Goal: Information Seeking & Learning: Learn about a topic

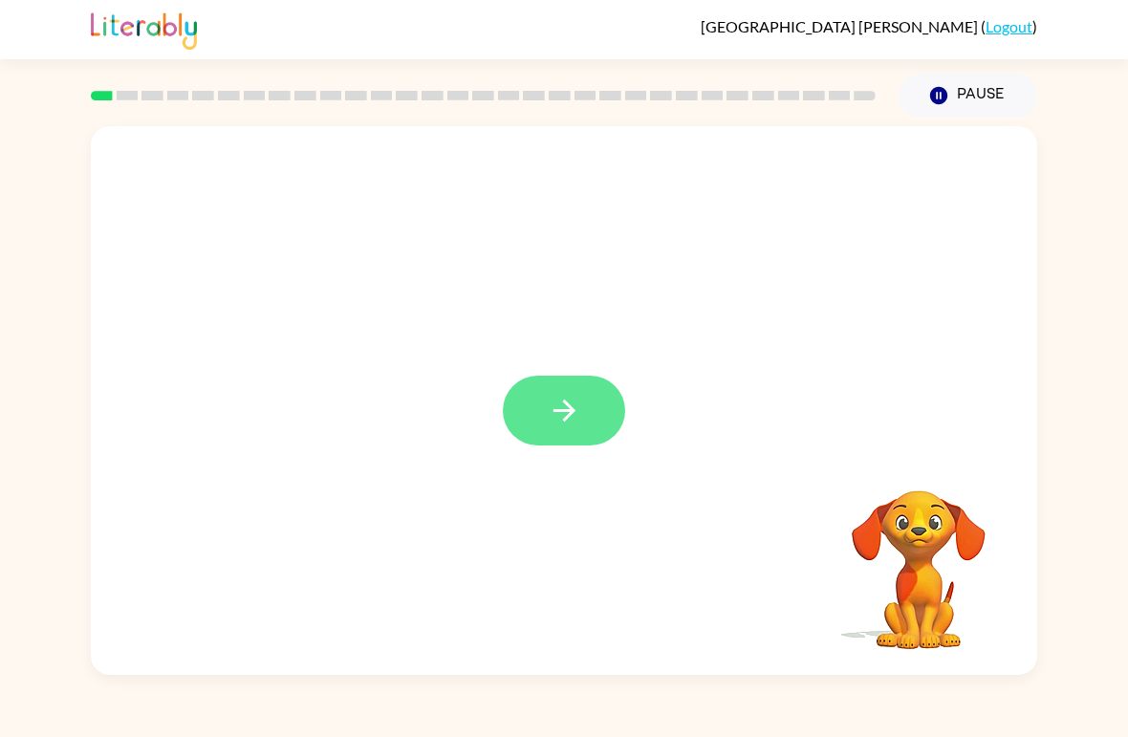
click at [561, 424] on icon "button" at bounding box center [564, 410] width 33 height 33
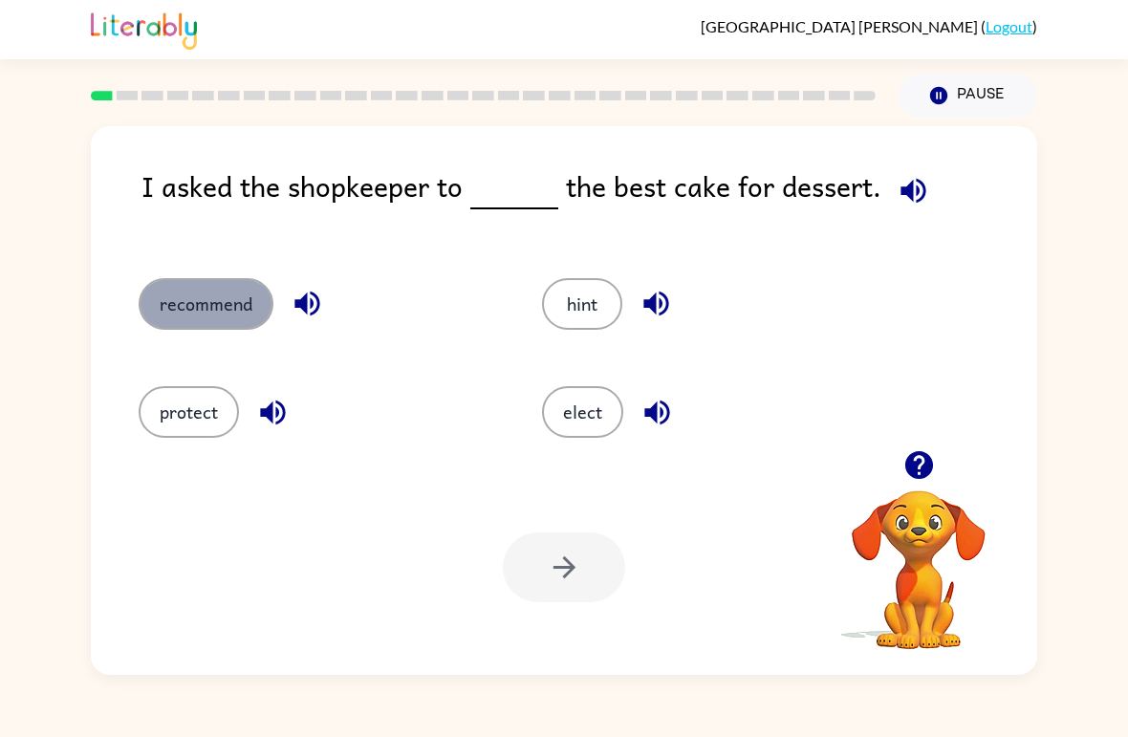
click at [229, 317] on button "recommend" at bounding box center [206, 304] width 135 height 52
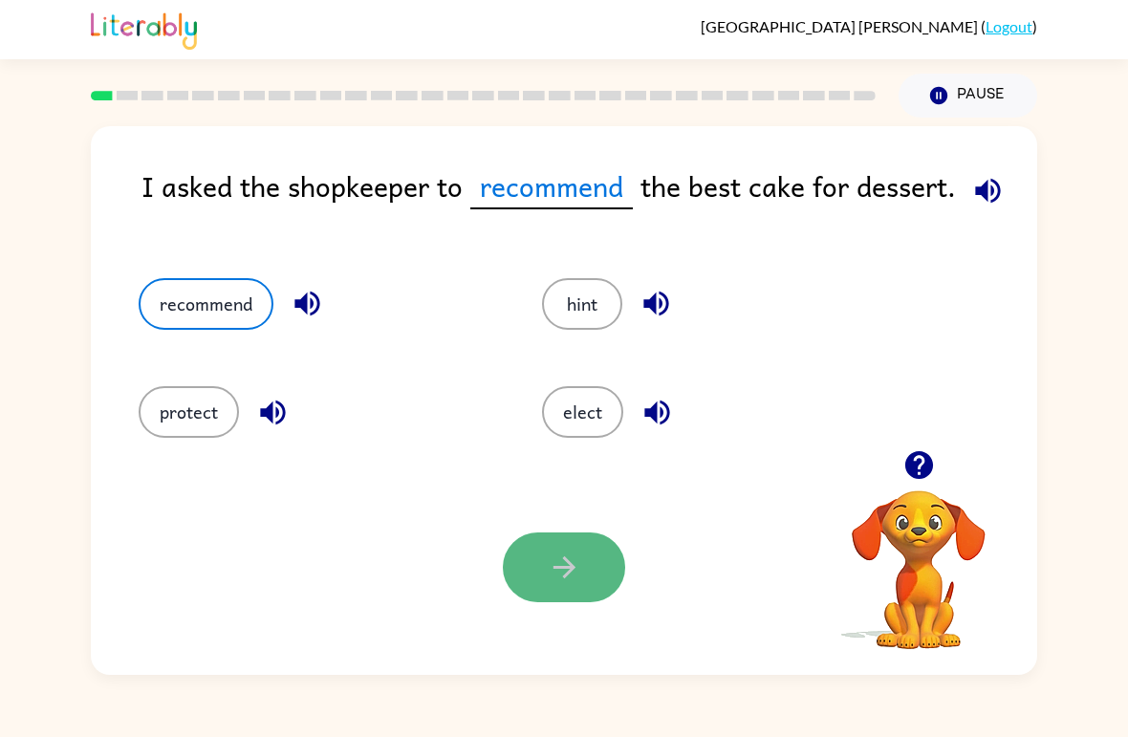
click at [577, 591] on button "button" at bounding box center [564, 567] width 122 height 70
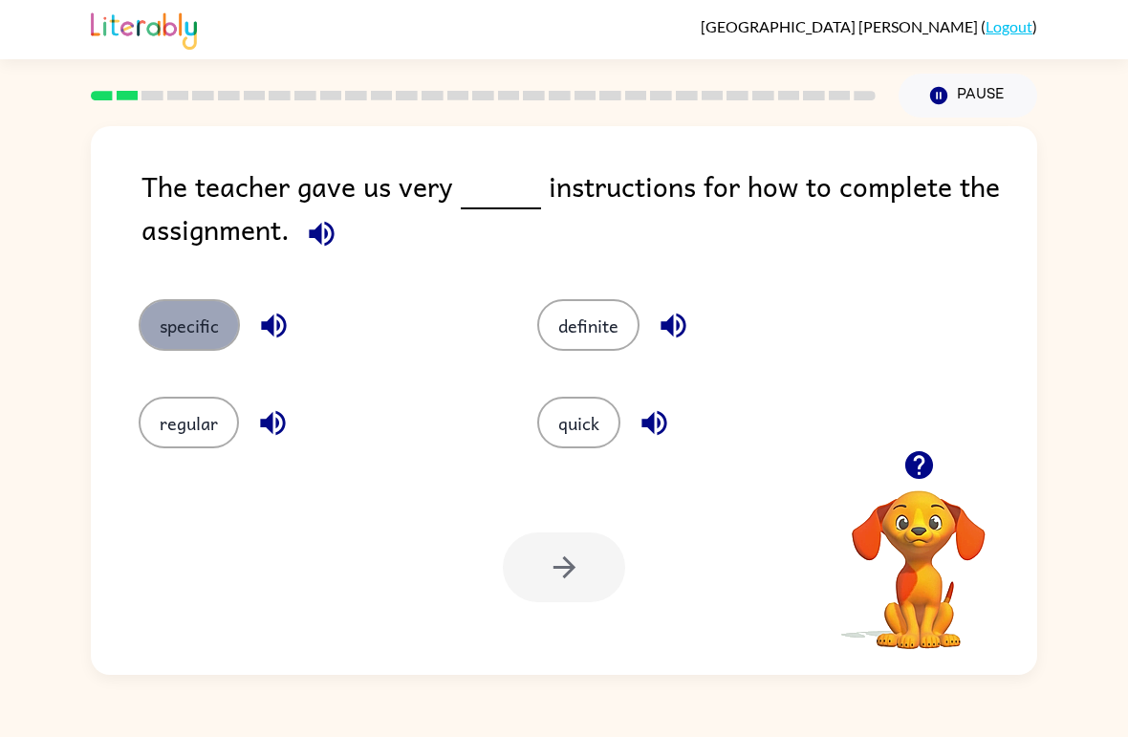
click at [181, 342] on button "specific" at bounding box center [189, 325] width 101 height 52
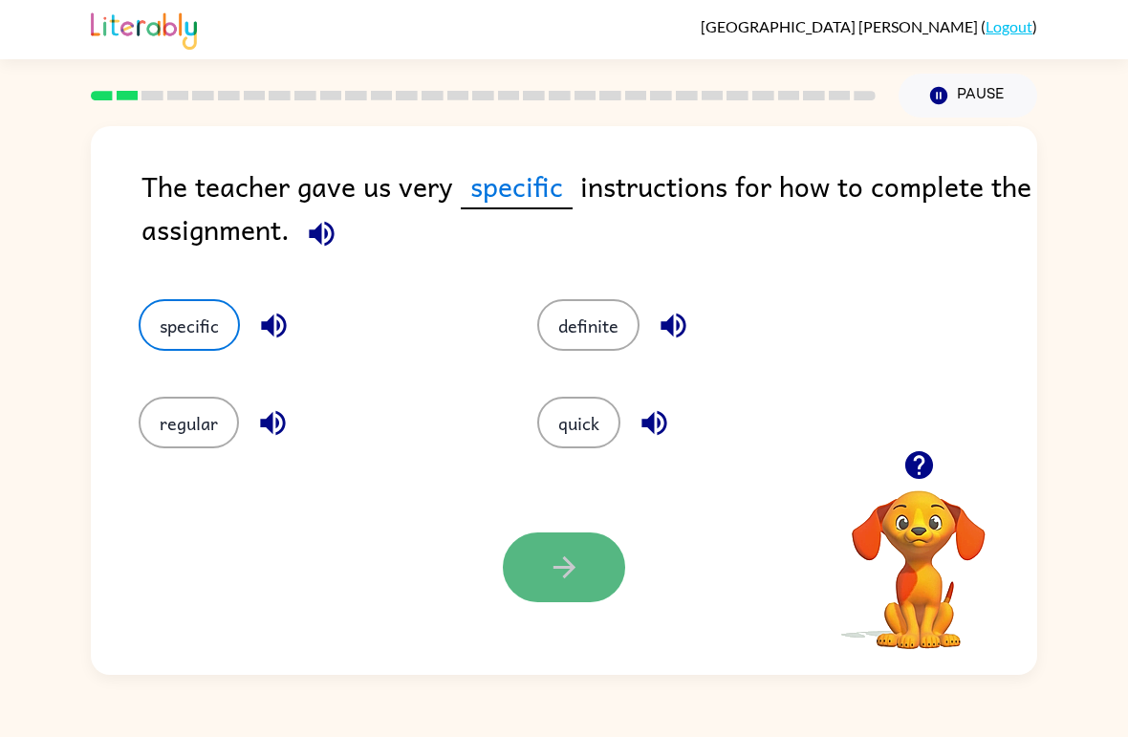
click at [523, 562] on button "button" at bounding box center [564, 567] width 122 height 70
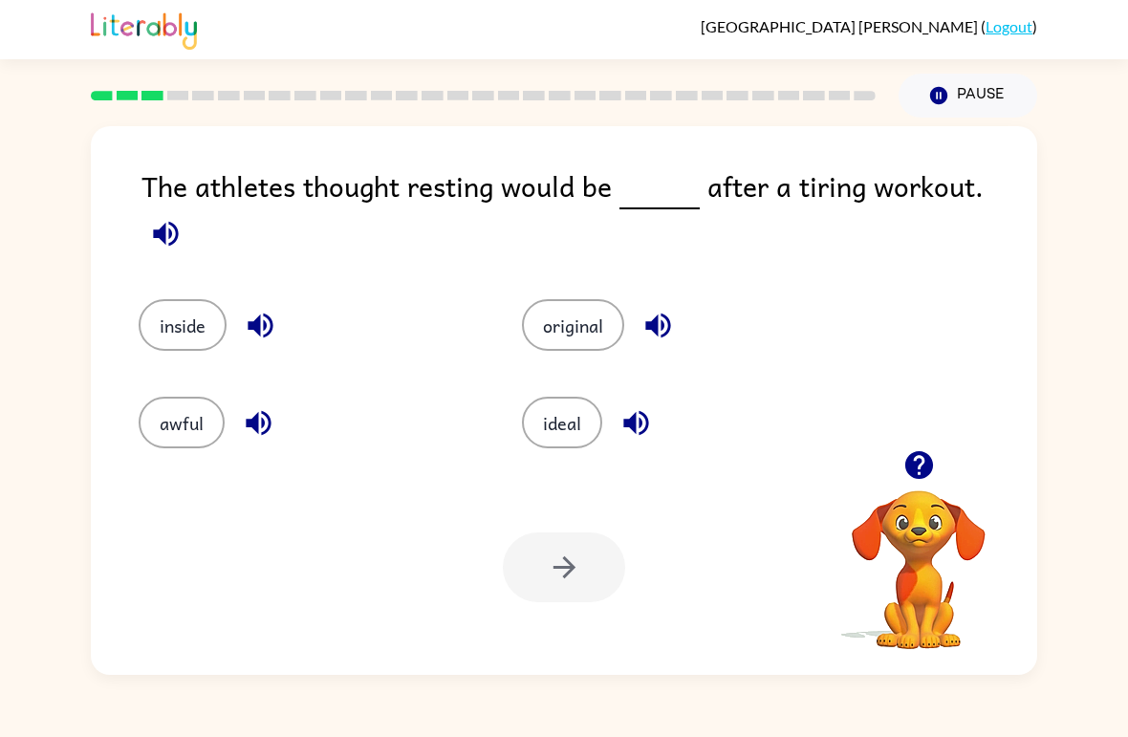
click at [504, 181] on div "The athletes thought resting would be after a tiring workout." at bounding box center [588, 212] width 895 height 97
drag, startPoint x: 596, startPoint y: 183, endPoint x: 594, endPoint y: 242, distance: 59.3
click at [594, 242] on div "The athletes thought resting would be after a tiring workout. inside original a…" at bounding box center [564, 400] width 946 height 549
click at [177, 322] on button "inside" at bounding box center [183, 325] width 88 height 52
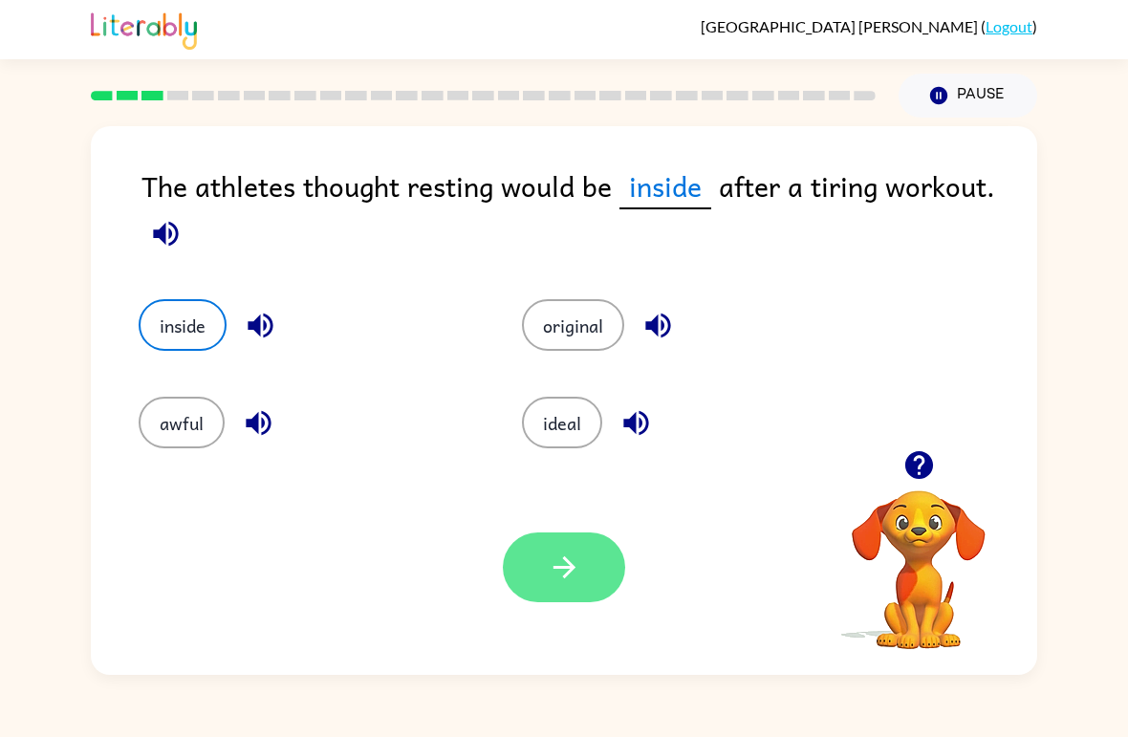
click at [596, 591] on button "button" at bounding box center [564, 567] width 122 height 70
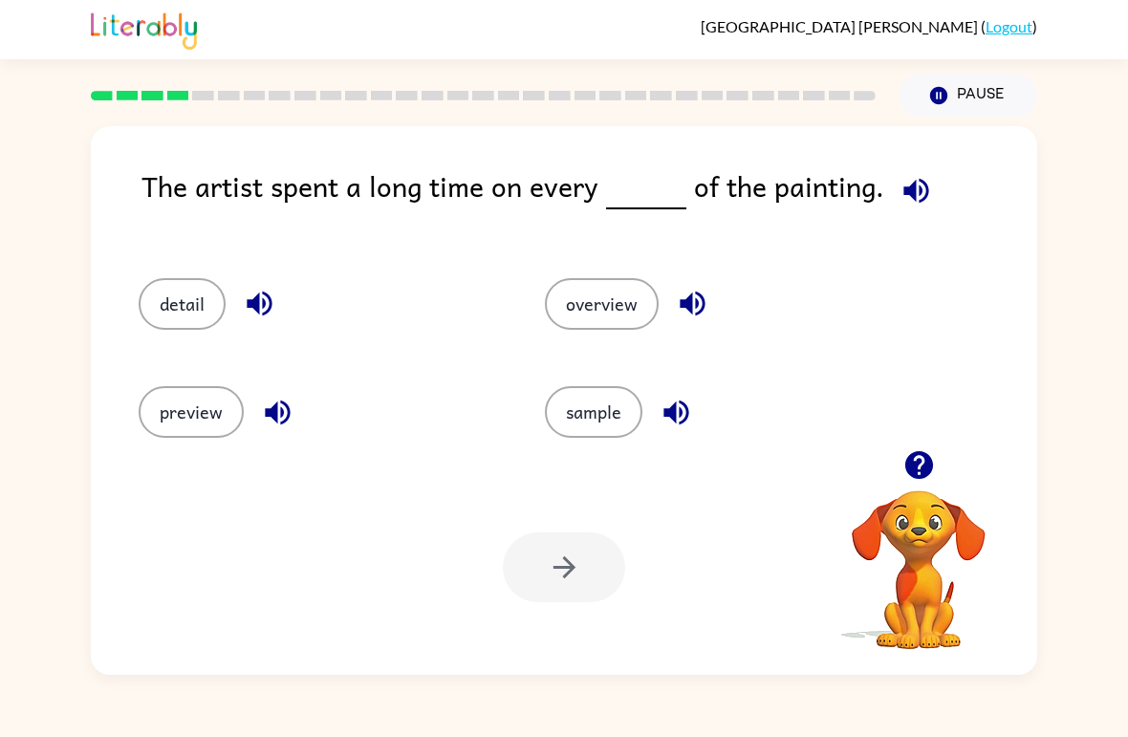
click at [185, 336] on div "detail" at bounding box center [305, 296] width 406 height 108
click at [183, 322] on button "detail" at bounding box center [182, 304] width 87 height 52
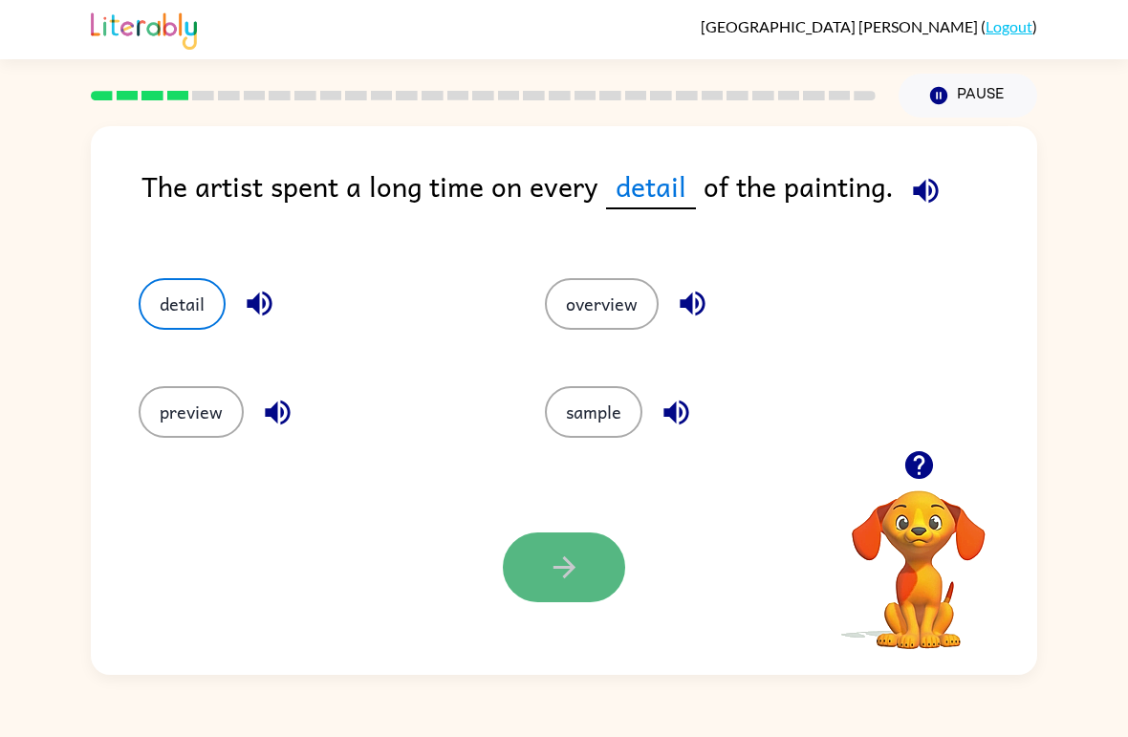
click at [571, 564] on icon "button" at bounding box center [563, 567] width 22 height 22
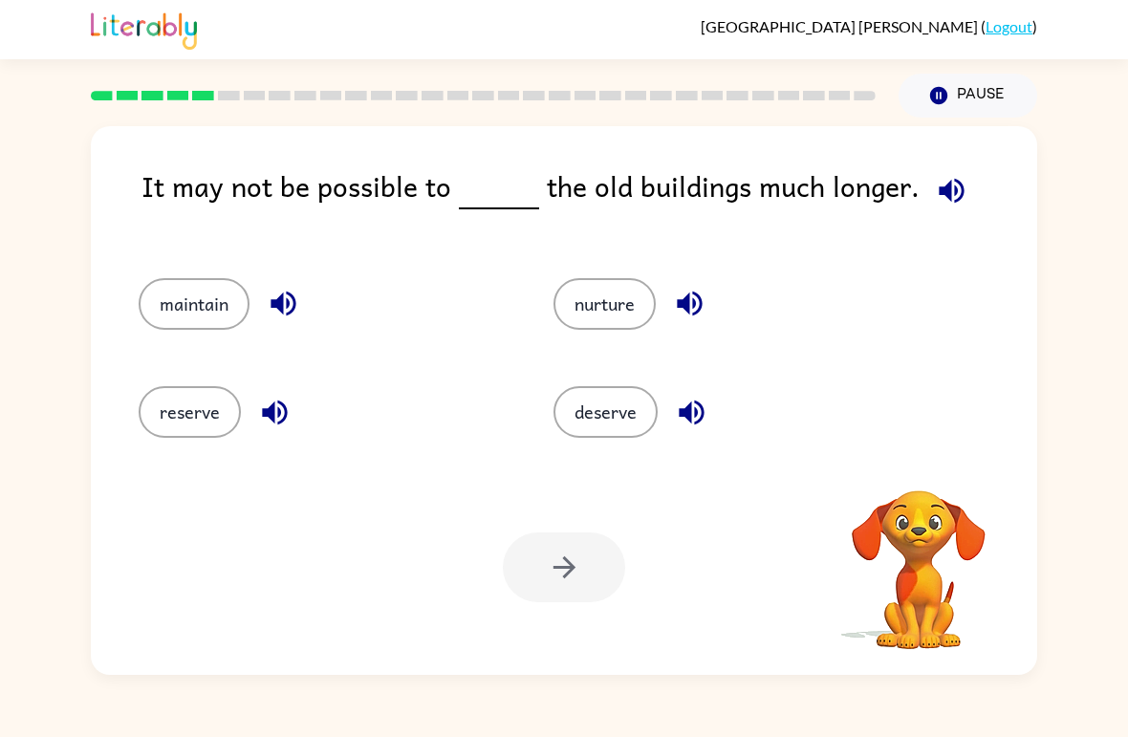
click at [571, 564] on div at bounding box center [564, 567] width 122 height 70
click at [580, 405] on button "deserve" at bounding box center [605, 412] width 104 height 52
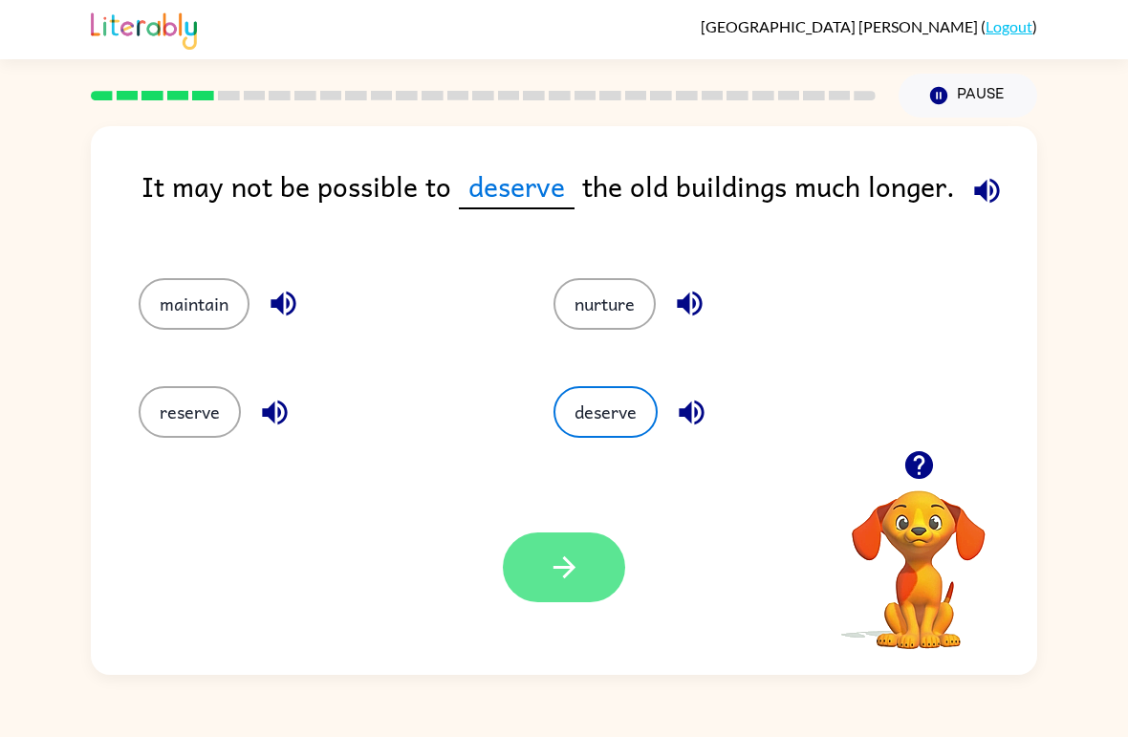
click at [585, 545] on button "button" at bounding box center [564, 567] width 122 height 70
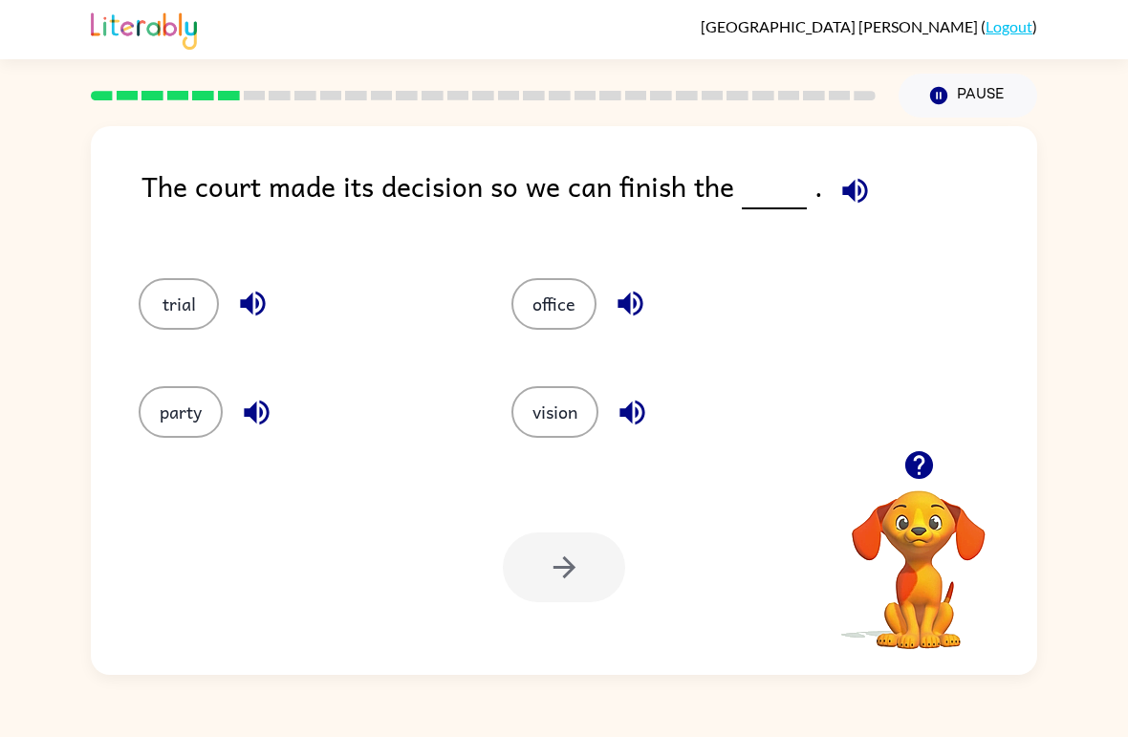
click at [566, 260] on div "office" at bounding box center [661, 296] width 373 height 108
click at [566, 436] on button "vision" at bounding box center [554, 412] width 87 height 52
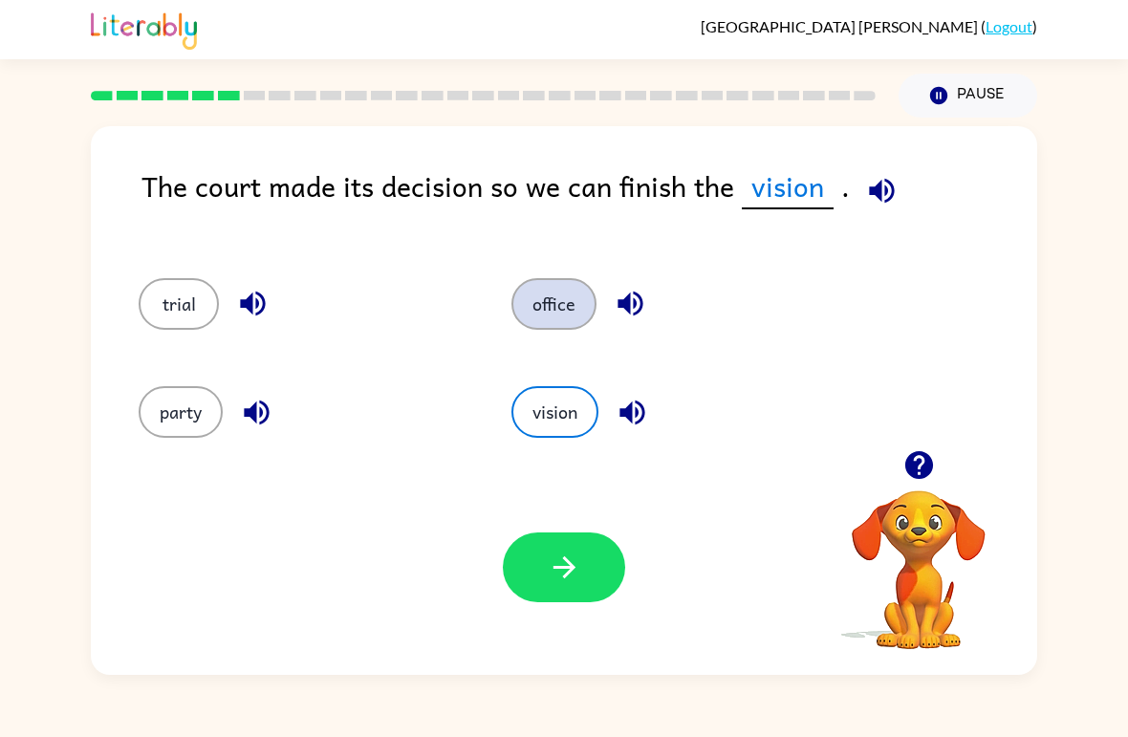
click at [561, 322] on button "office" at bounding box center [553, 304] width 85 height 52
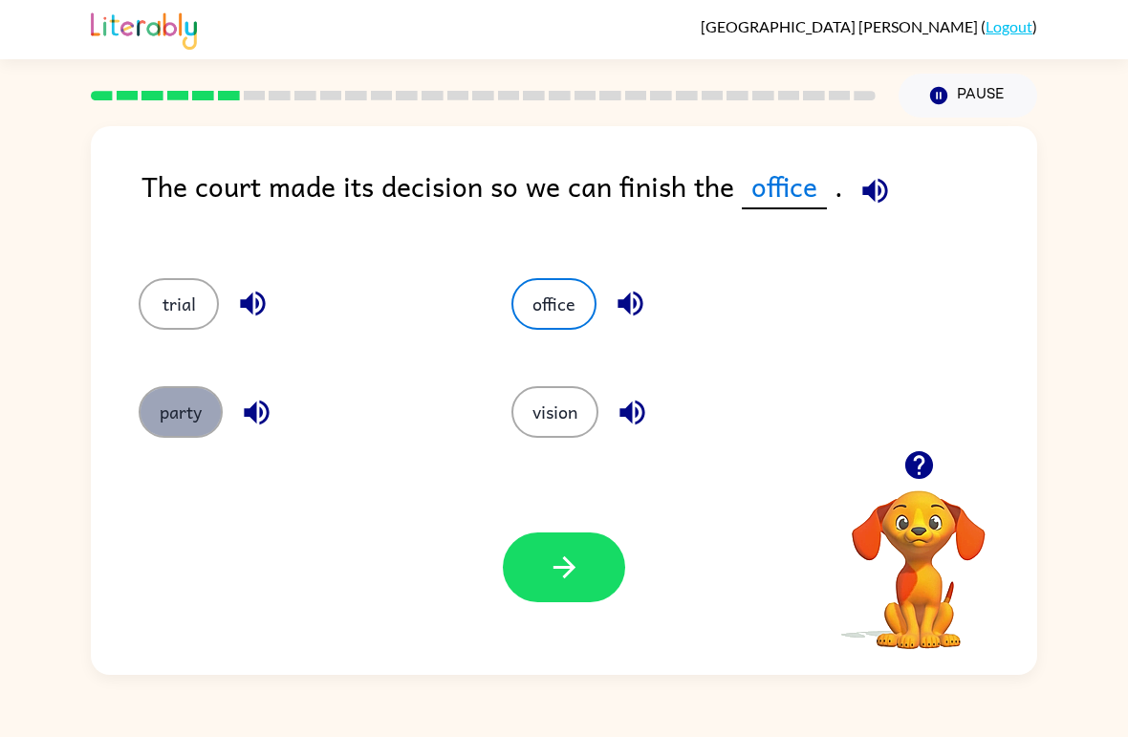
click at [201, 423] on button "party" at bounding box center [181, 412] width 84 height 52
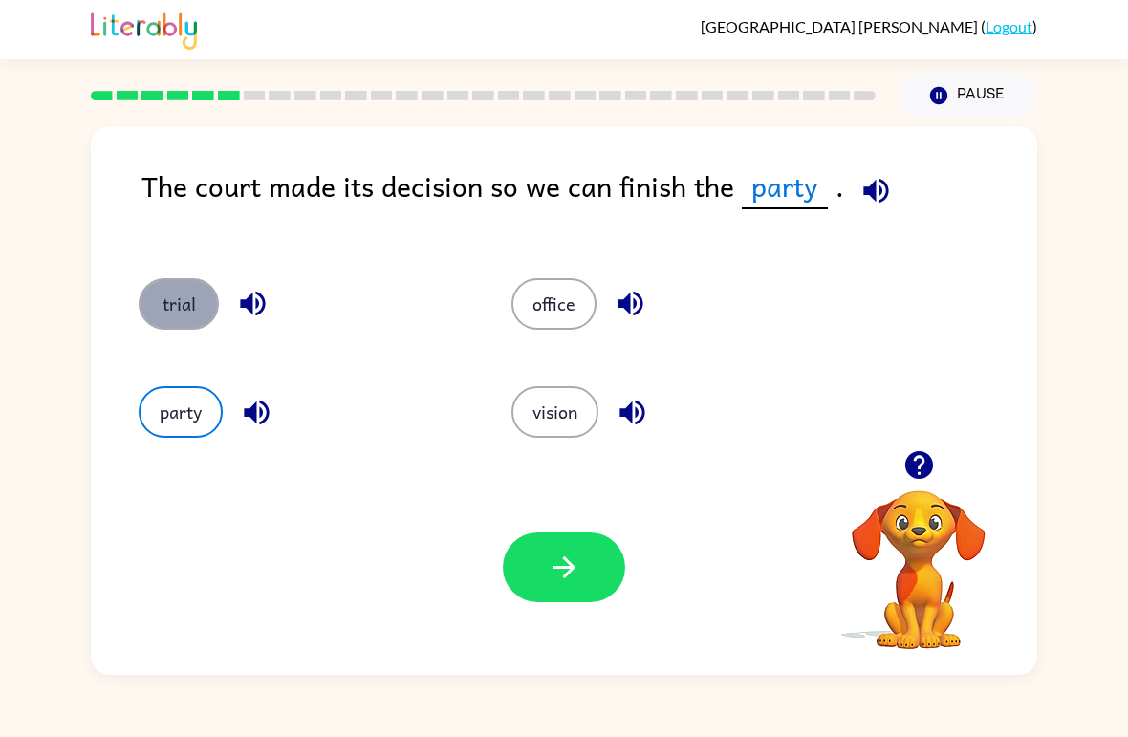
click at [166, 297] on button "trial" at bounding box center [179, 304] width 80 height 52
click at [179, 305] on button "trial" at bounding box center [179, 304] width 80 height 52
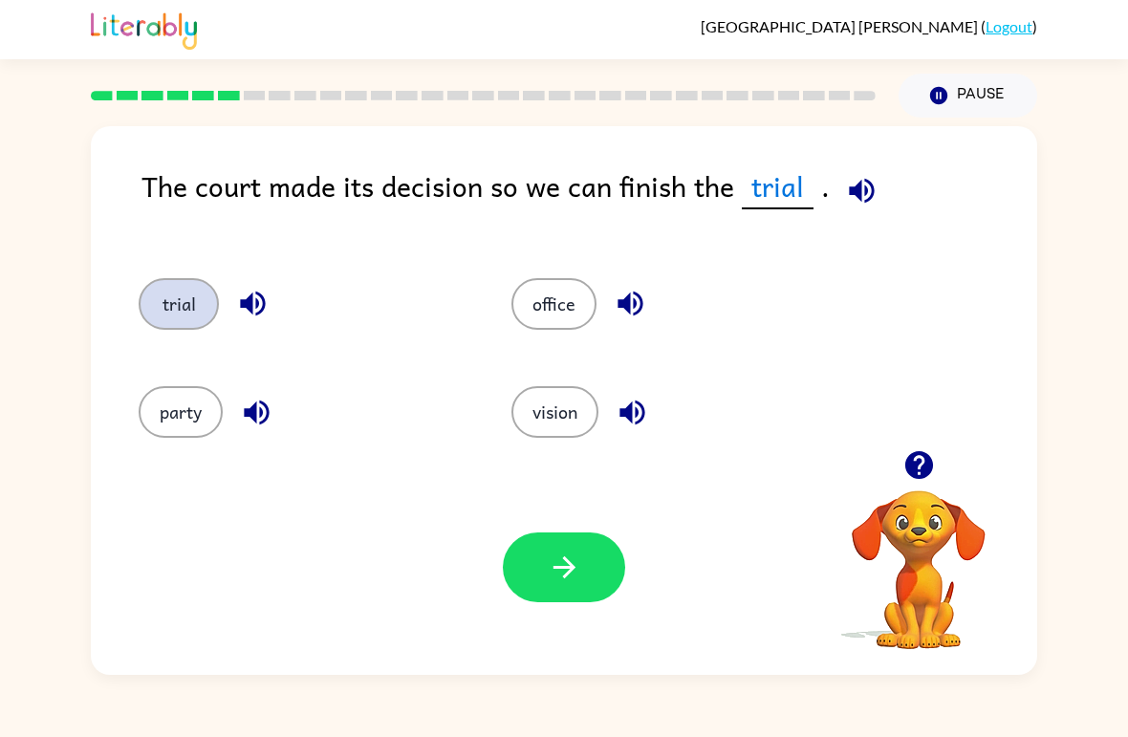
click at [179, 305] on button "trial" at bounding box center [179, 304] width 80 height 52
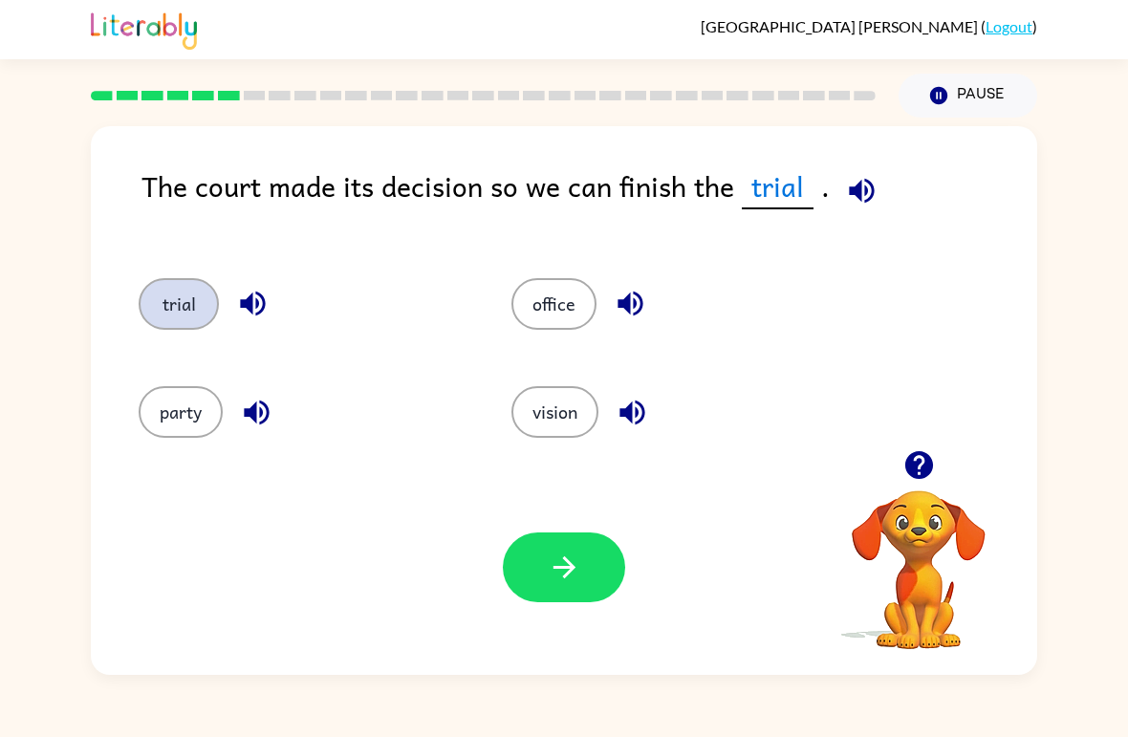
click at [179, 305] on button "trial" at bounding box center [179, 304] width 80 height 52
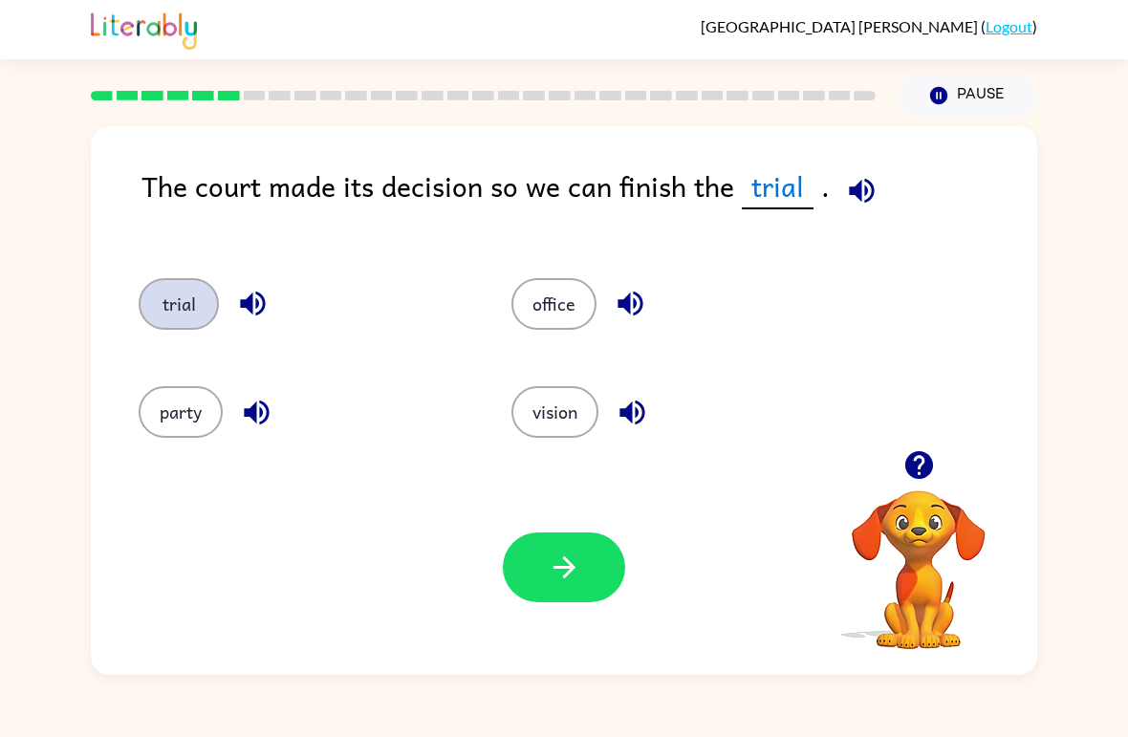
click at [179, 305] on button "trial" at bounding box center [179, 304] width 80 height 52
click at [151, 423] on button "party" at bounding box center [181, 412] width 84 height 52
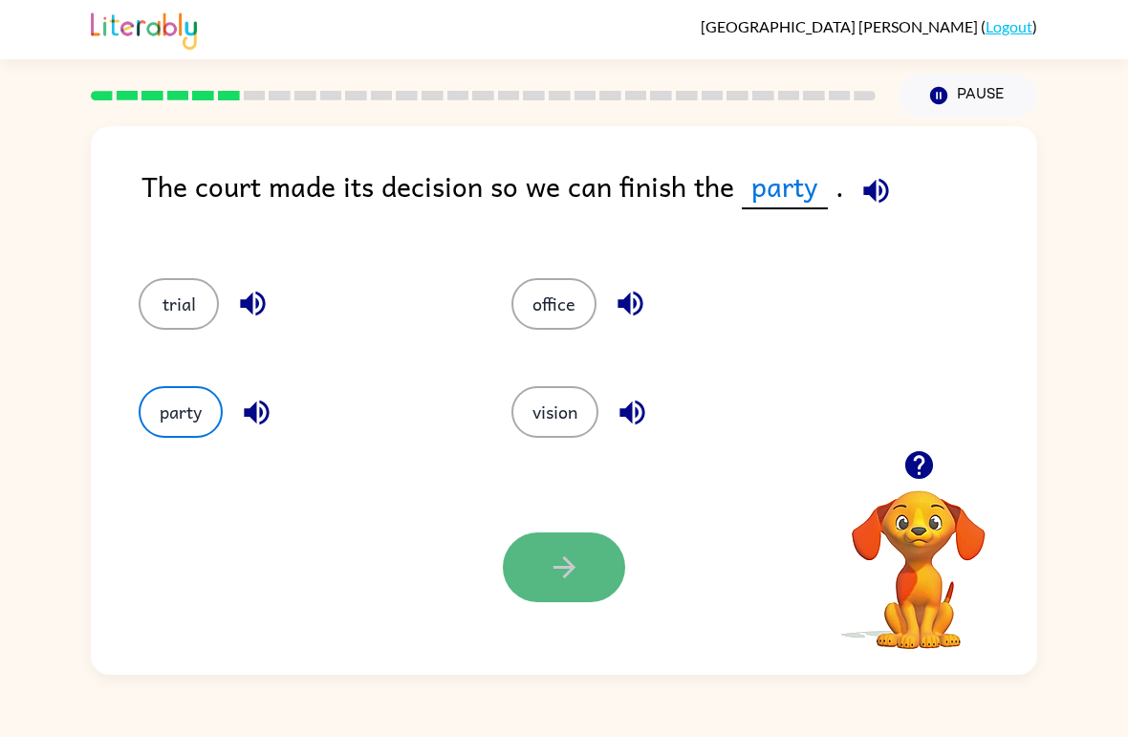
click at [586, 550] on button "button" at bounding box center [564, 567] width 122 height 70
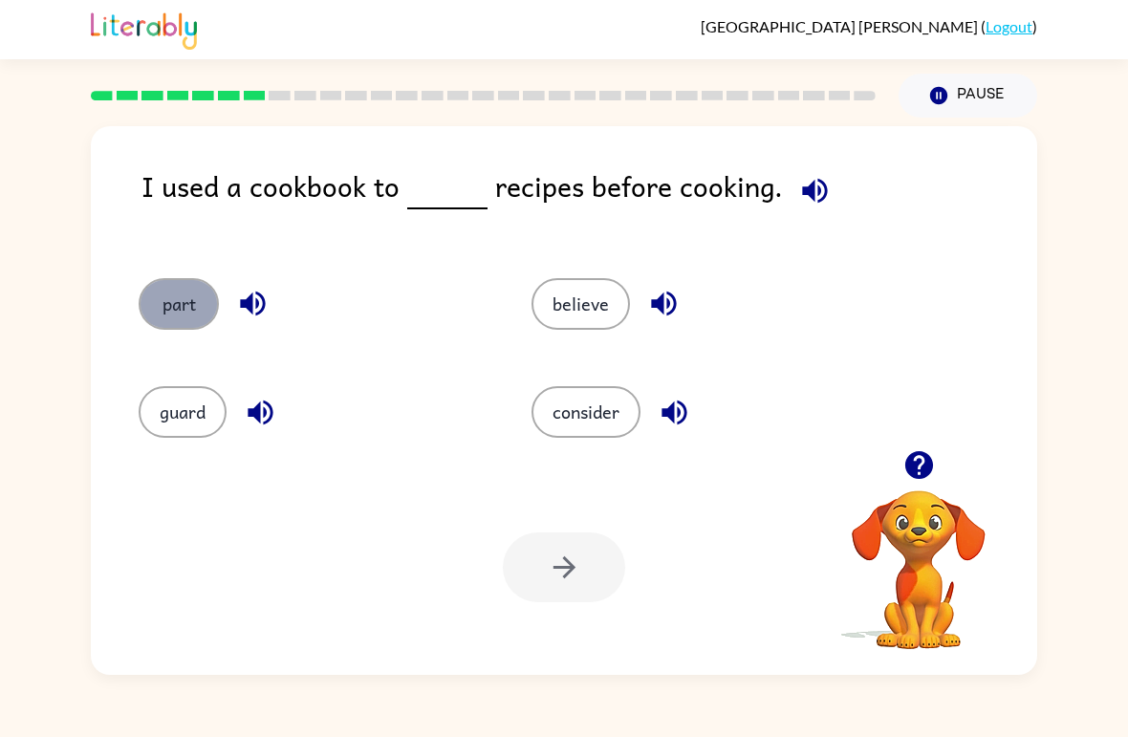
click at [213, 319] on button "part" at bounding box center [179, 304] width 80 height 52
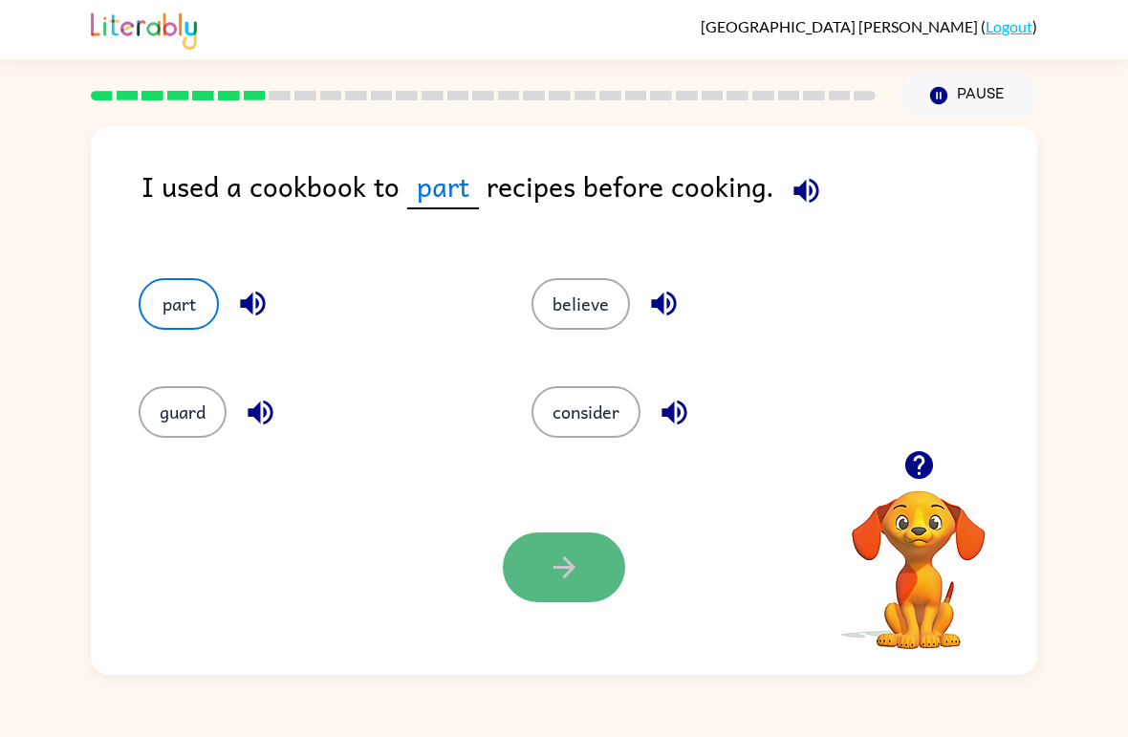
click at [544, 558] on button "button" at bounding box center [564, 567] width 122 height 70
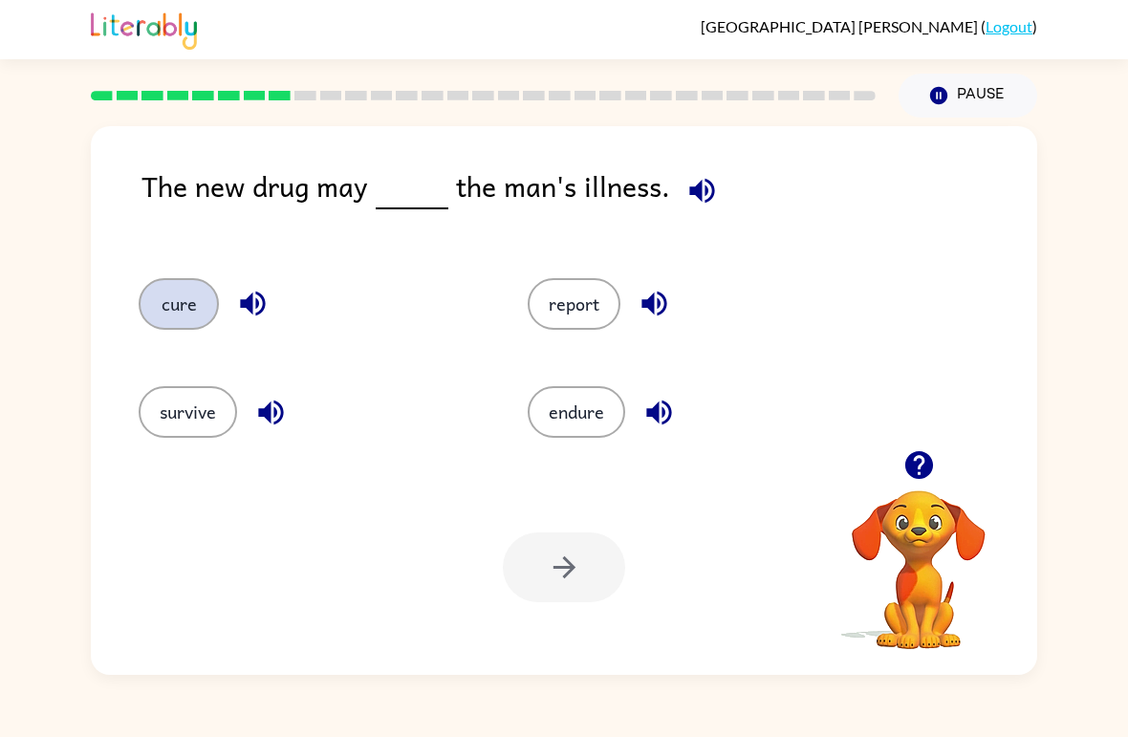
click at [172, 319] on button "cure" at bounding box center [179, 304] width 80 height 52
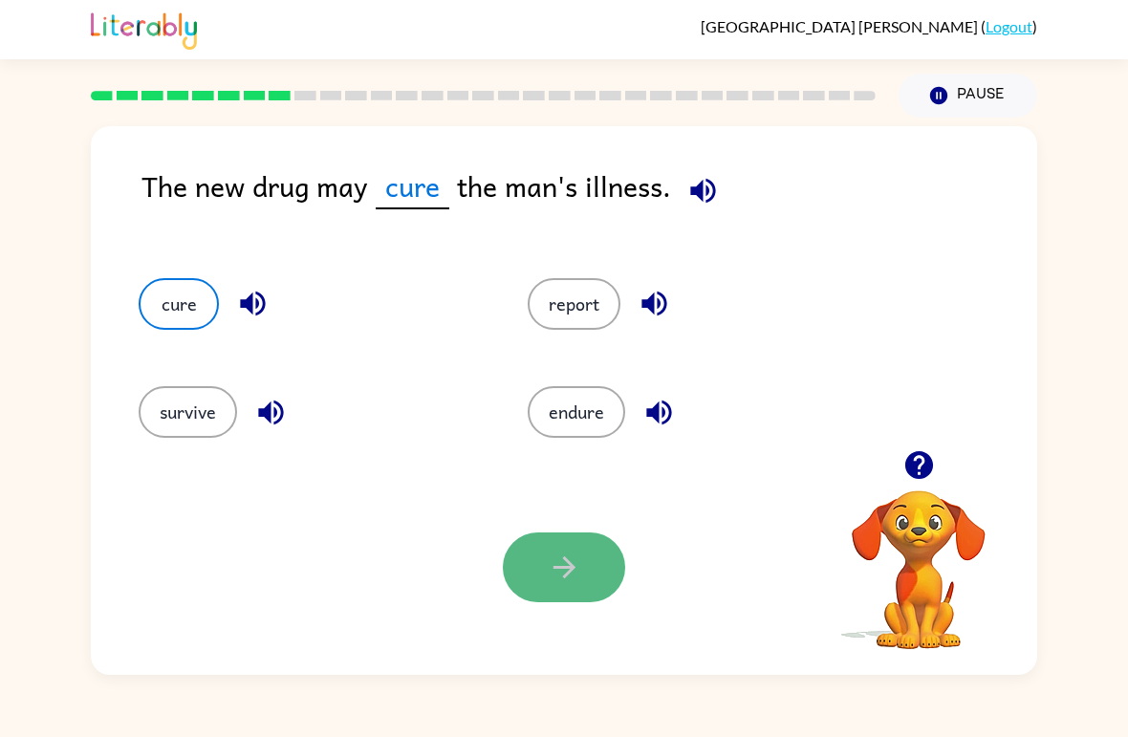
click at [611, 581] on button "button" at bounding box center [564, 567] width 122 height 70
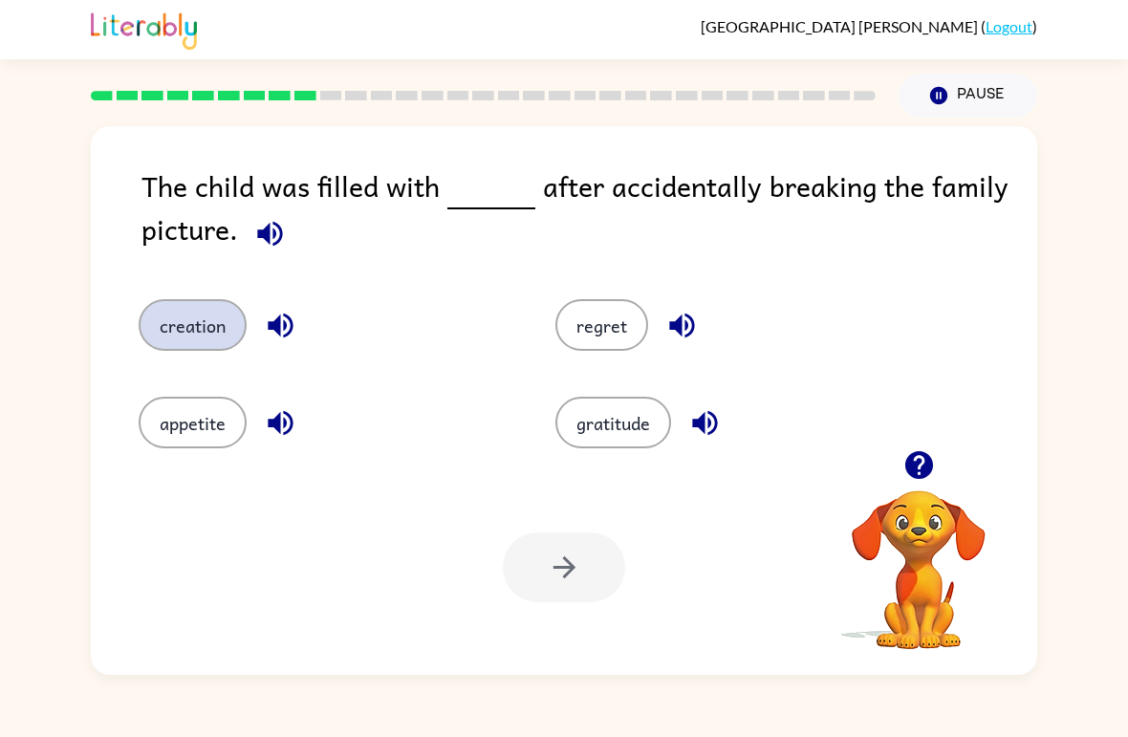
click at [217, 323] on button "creation" at bounding box center [193, 325] width 108 height 52
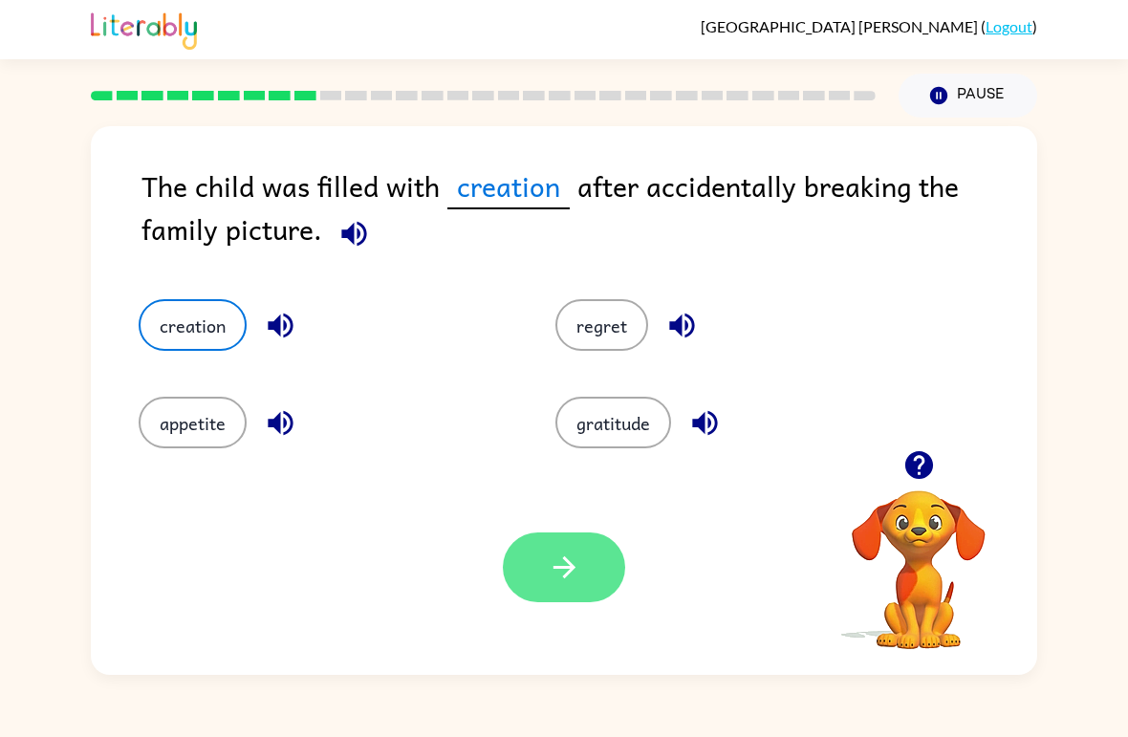
click at [580, 548] on button "button" at bounding box center [564, 567] width 122 height 70
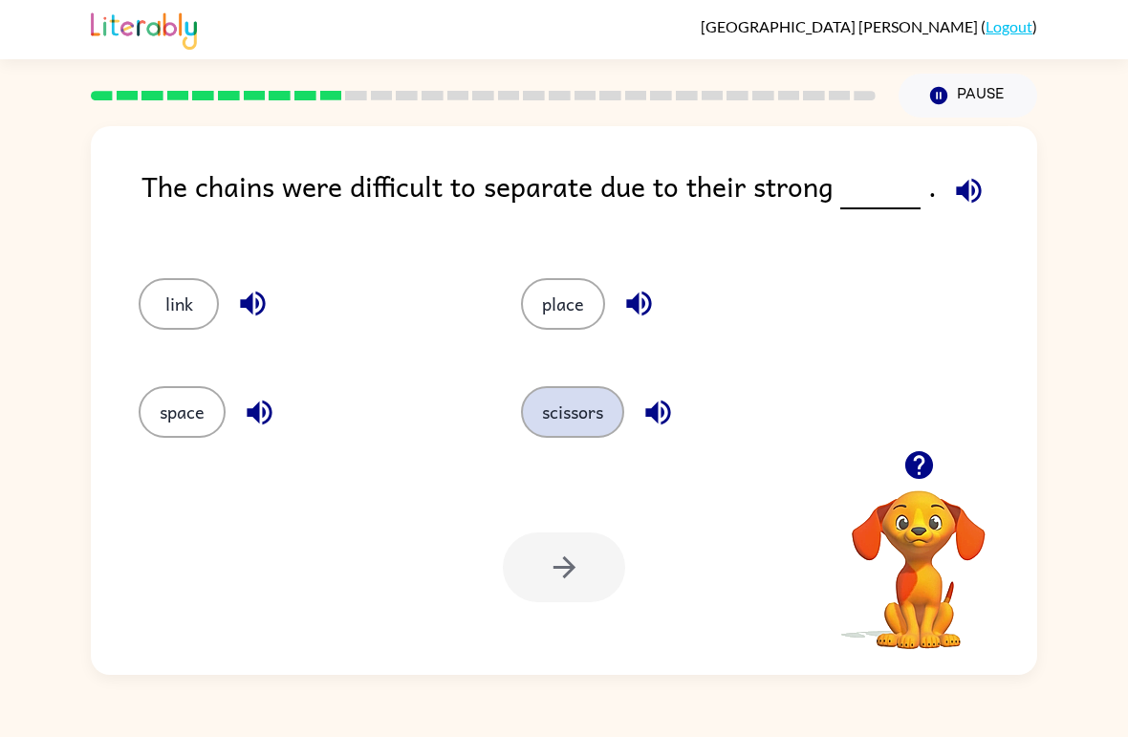
click at [590, 415] on button "scissors" at bounding box center [572, 412] width 103 height 52
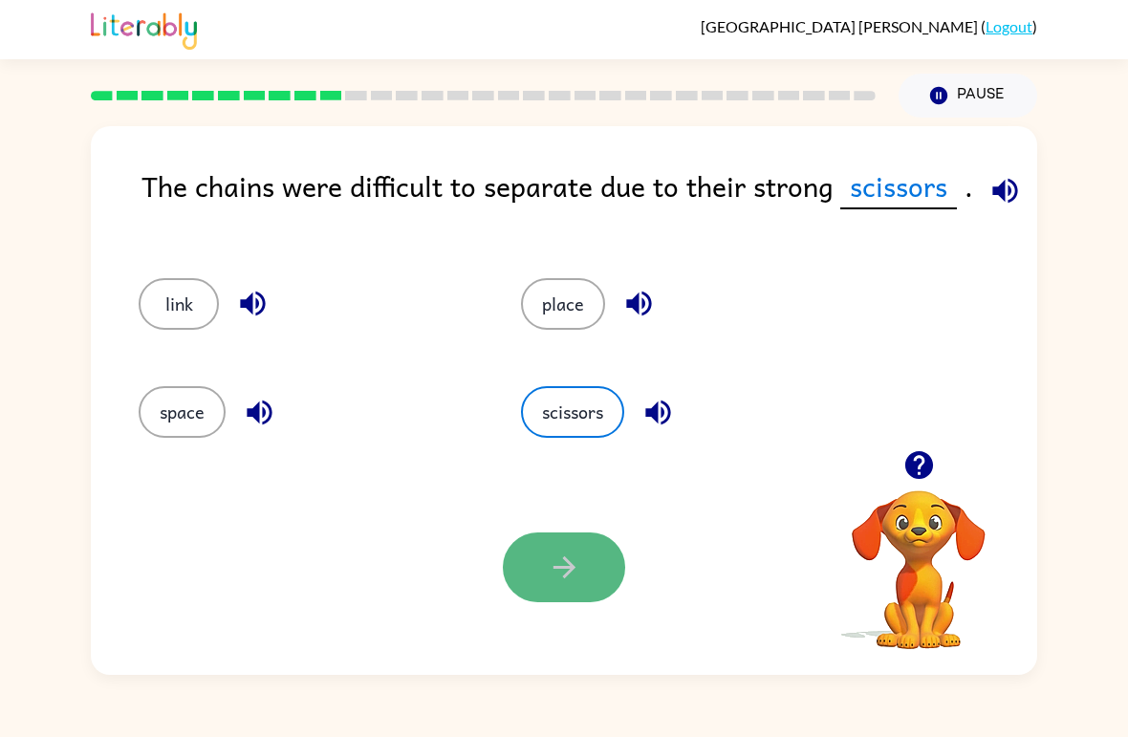
click at [562, 548] on button "button" at bounding box center [564, 567] width 122 height 70
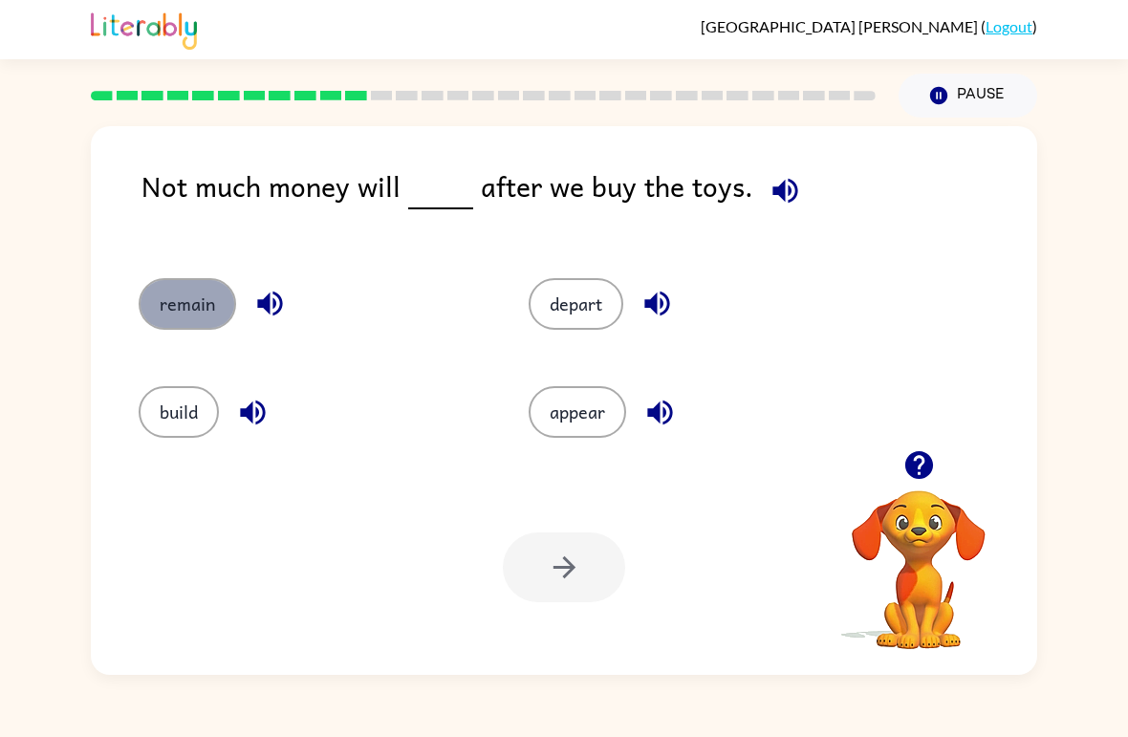
click at [196, 320] on button "remain" at bounding box center [187, 304] width 97 height 52
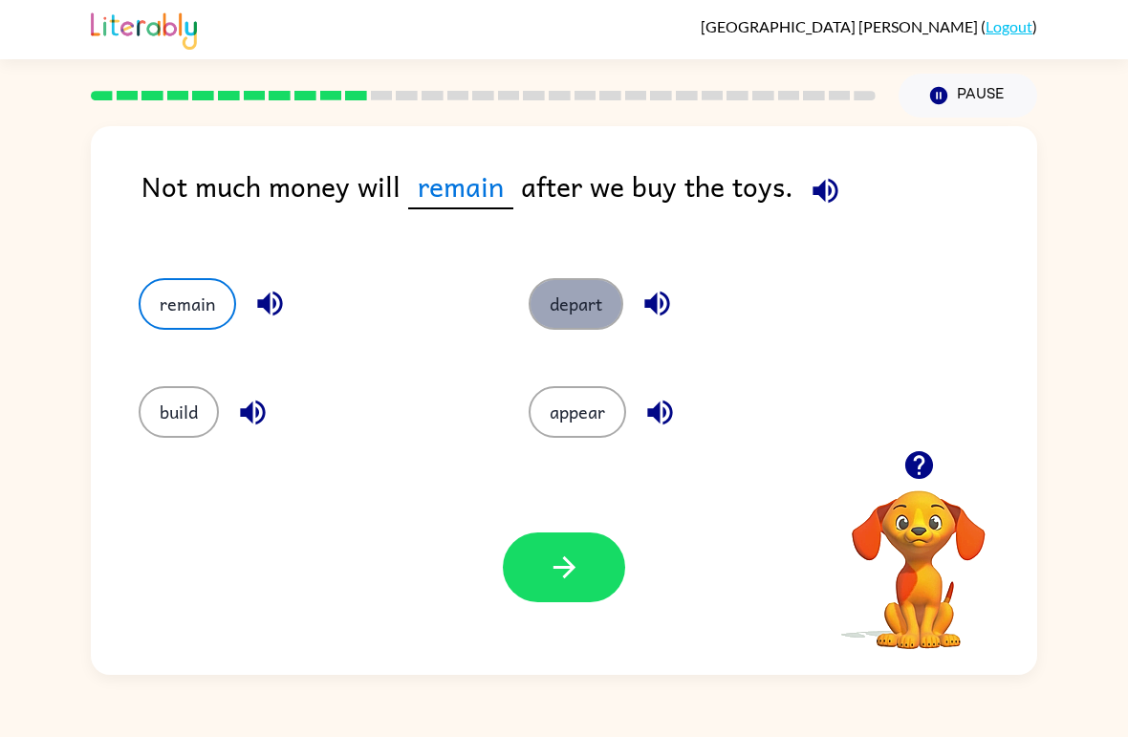
click at [591, 302] on button "depart" at bounding box center [575, 304] width 95 height 52
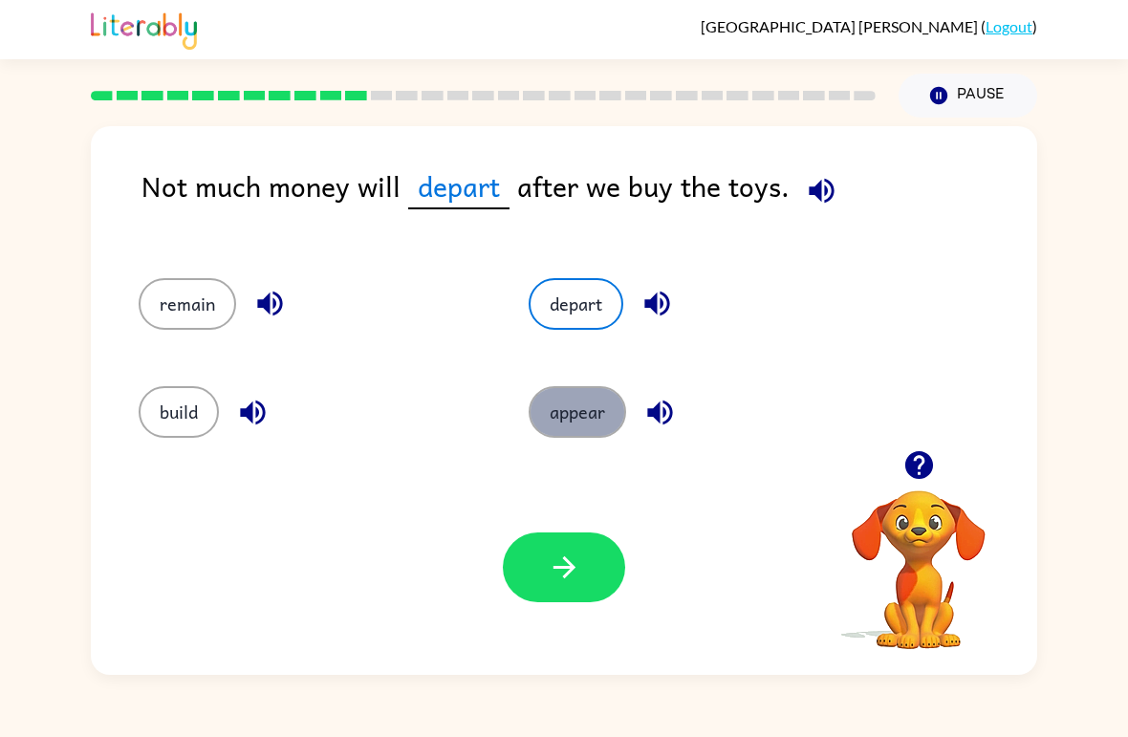
click at [600, 411] on button "appear" at bounding box center [576, 412] width 97 height 52
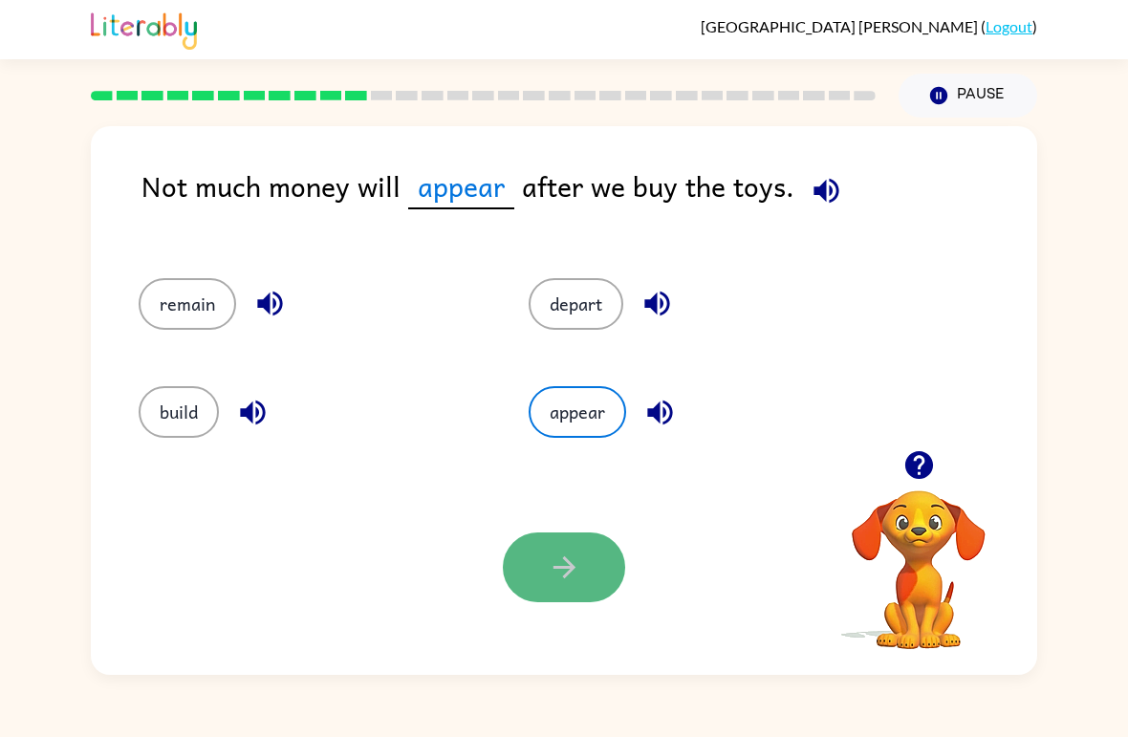
click at [561, 568] on icon "button" at bounding box center [563, 567] width 22 height 22
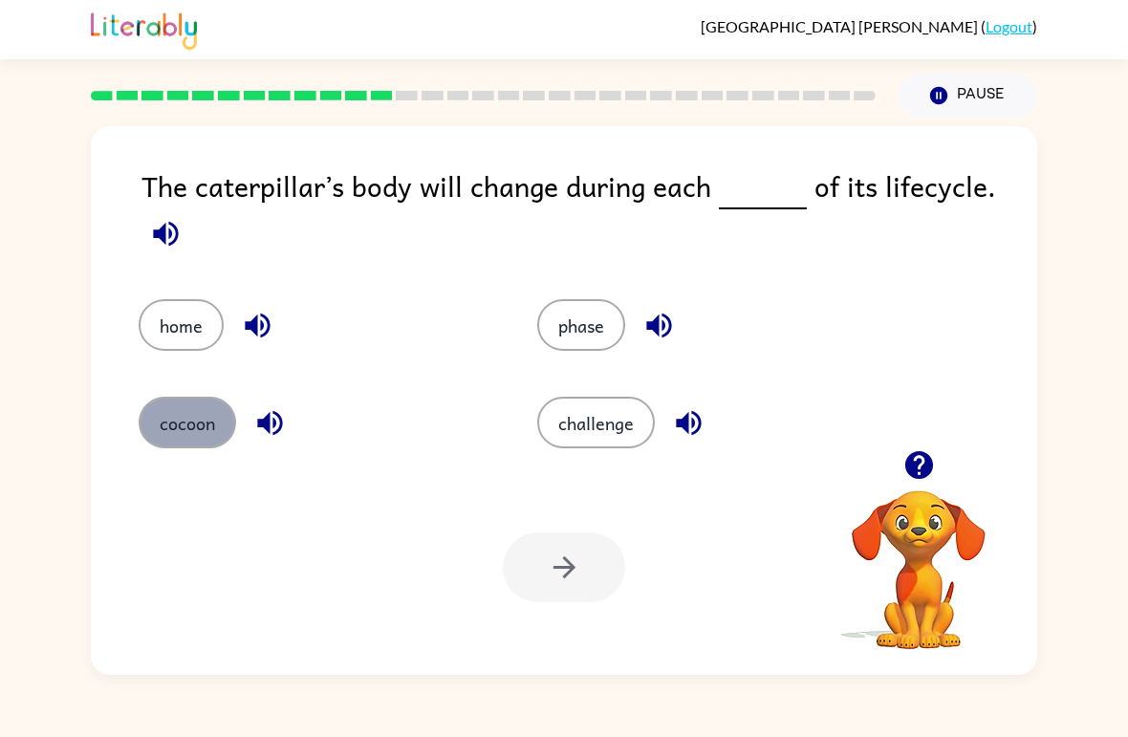
click at [207, 436] on button "cocoon" at bounding box center [187, 423] width 97 height 52
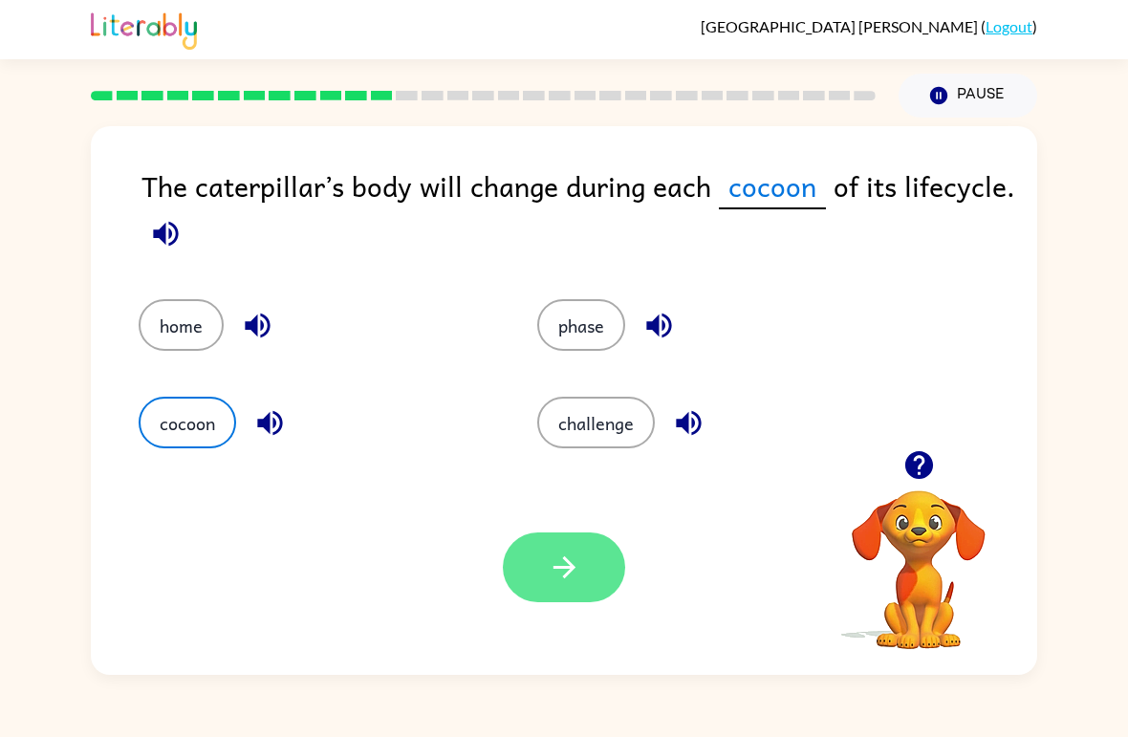
click at [583, 597] on button "button" at bounding box center [564, 567] width 122 height 70
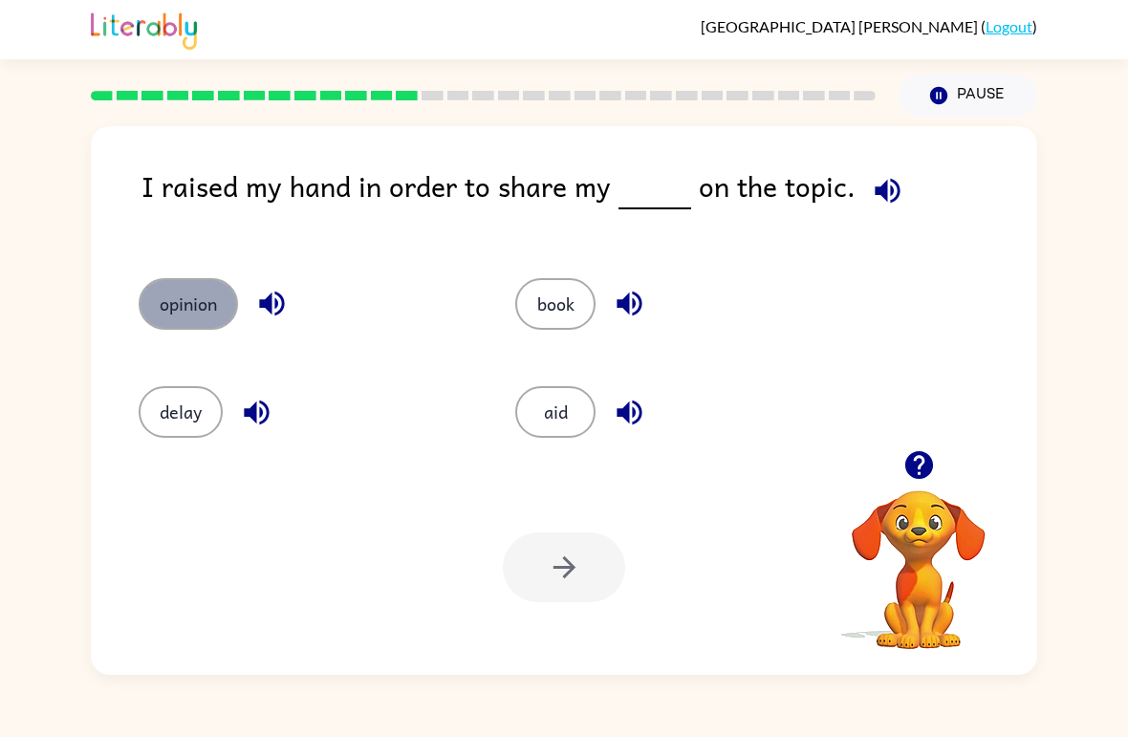
click at [164, 319] on button "opinion" at bounding box center [188, 304] width 99 height 52
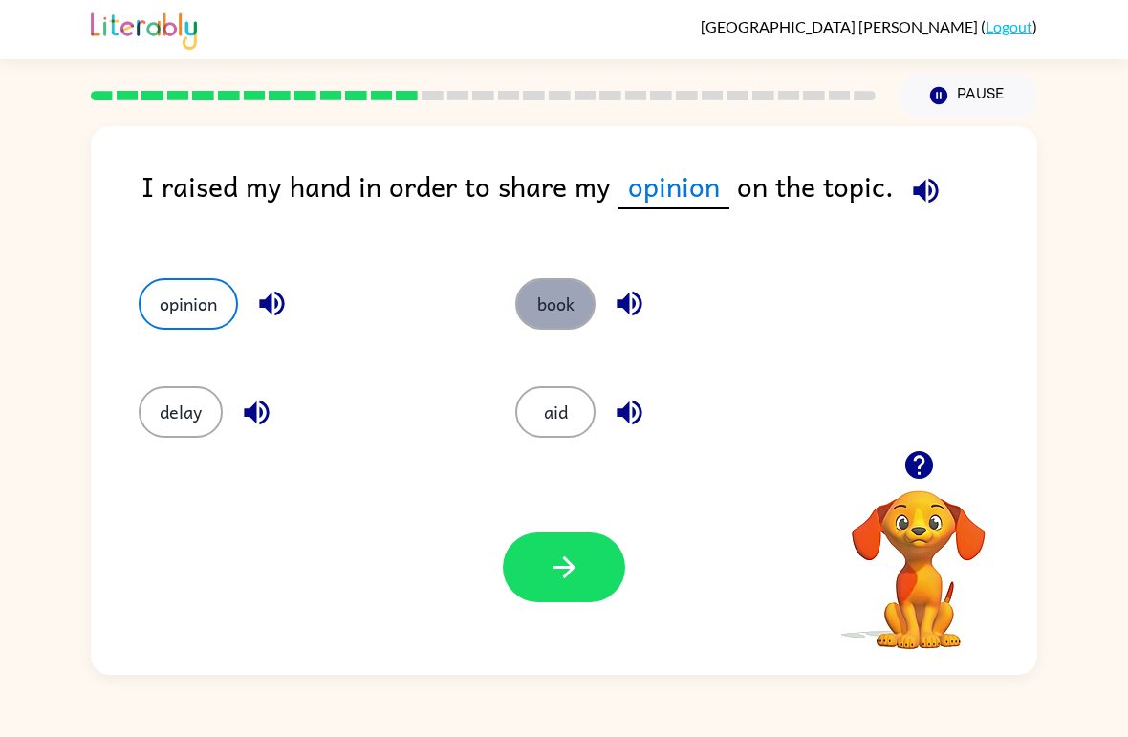
click at [555, 320] on button "book" at bounding box center [555, 304] width 80 height 52
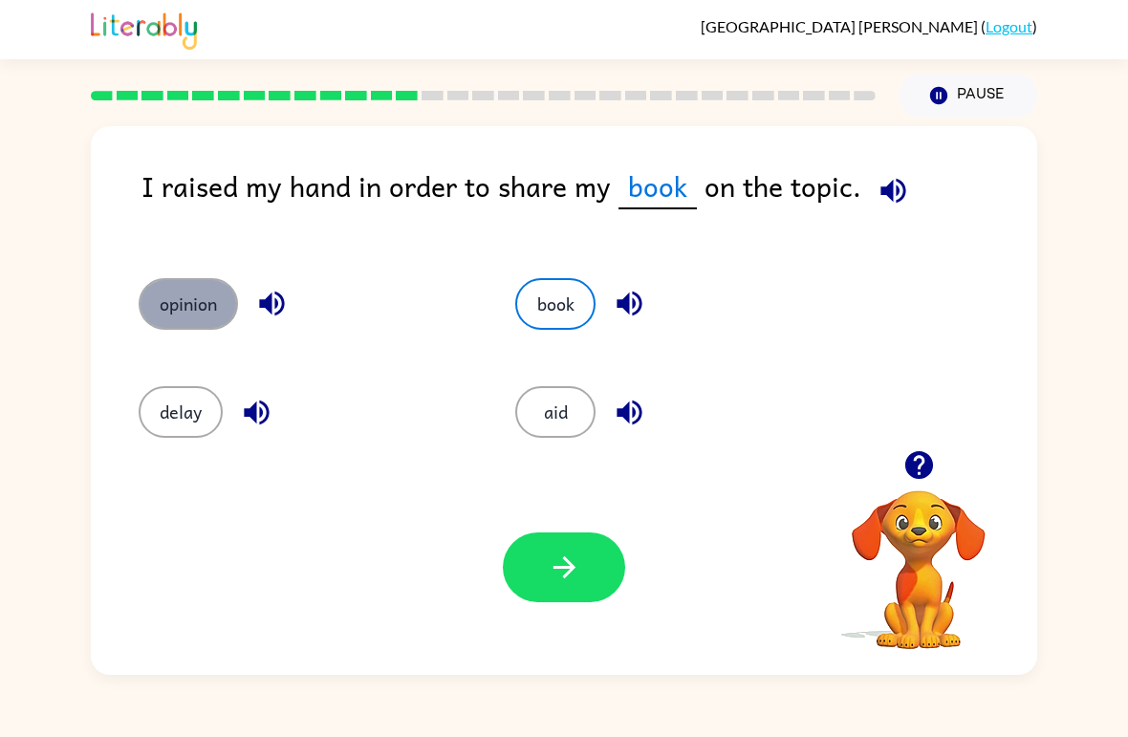
click at [171, 313] on button "opinion" at bounding box center [188, 304] width 99 height 52
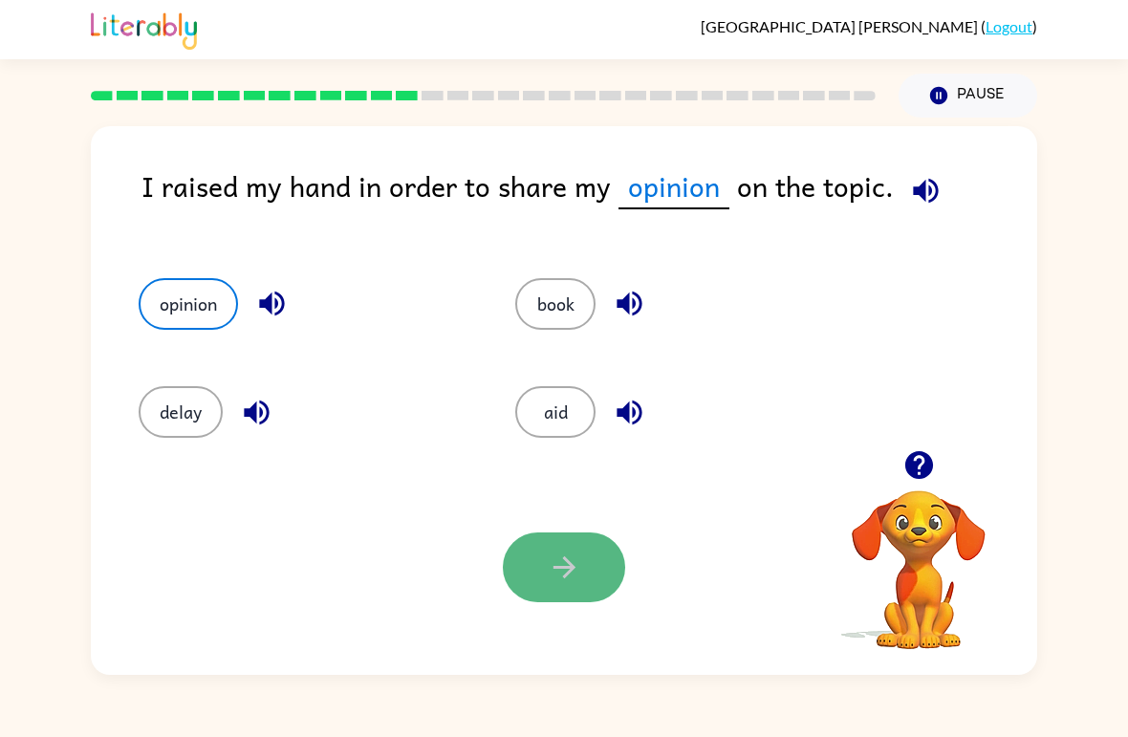
click at [564, 573] on icon "button" at bounding box center [564, 566] width 33 height 33
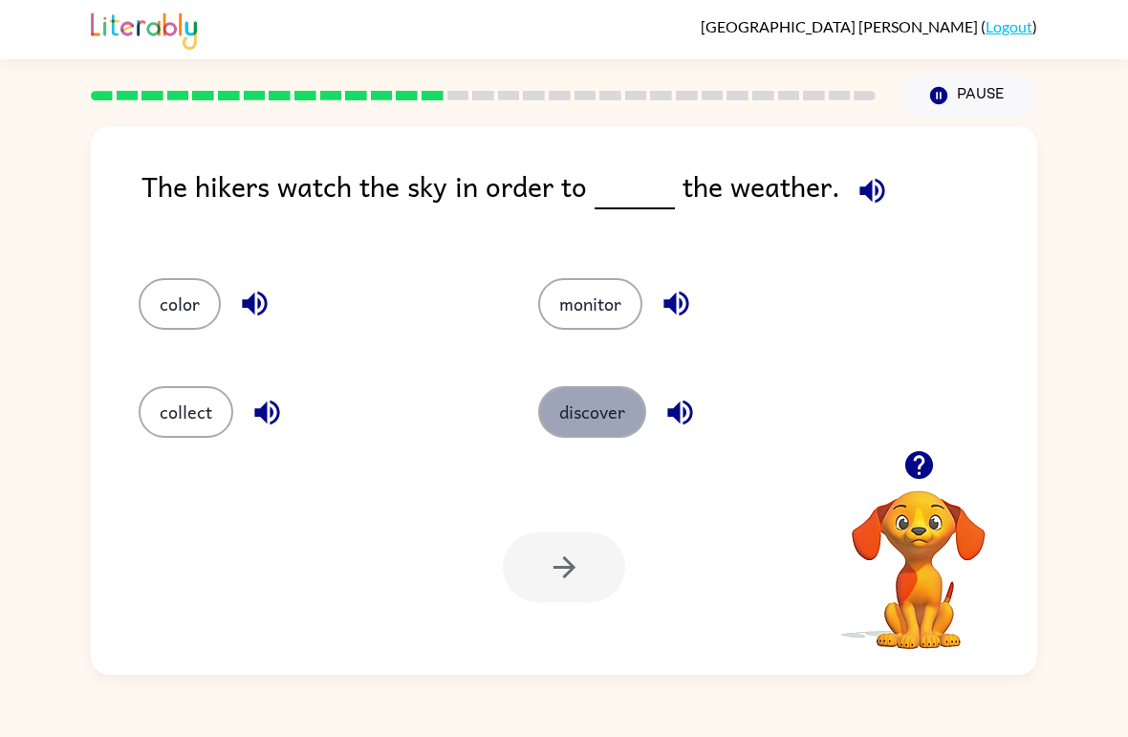
click at [576, 399] on button "discover" at bounding box center [592, 412] width 108 height 52
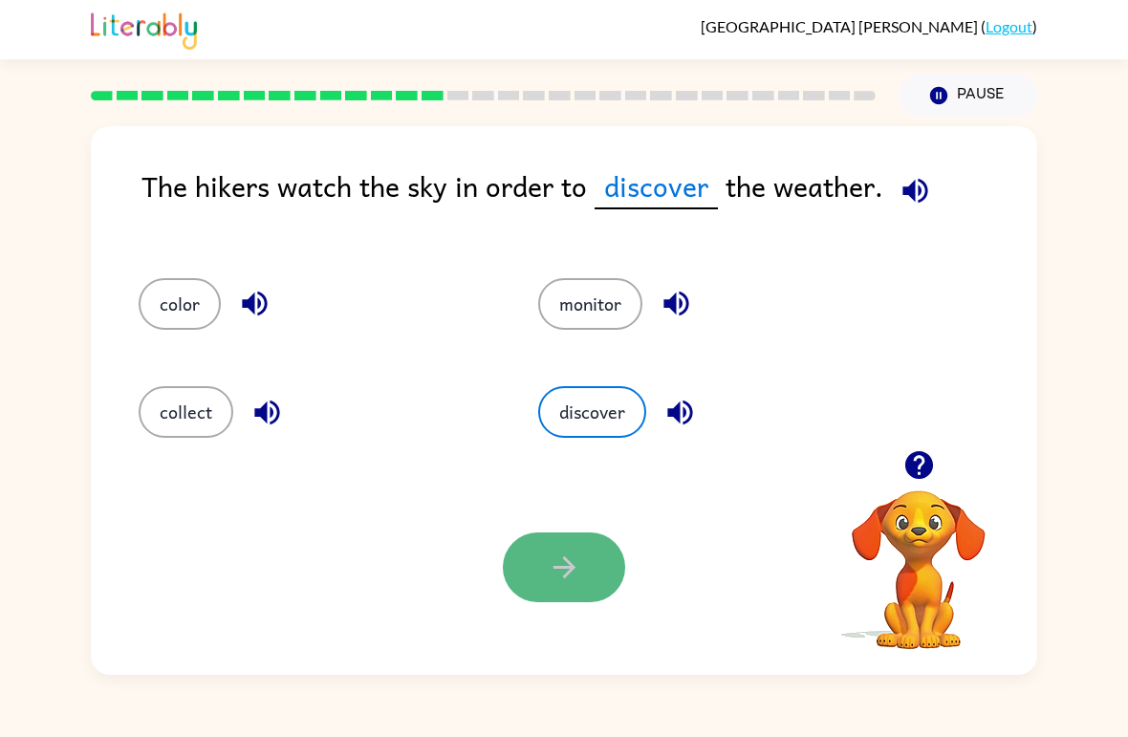
click at [588, 552] on button "button" at bounding box center [564, 567] width 122 height 70
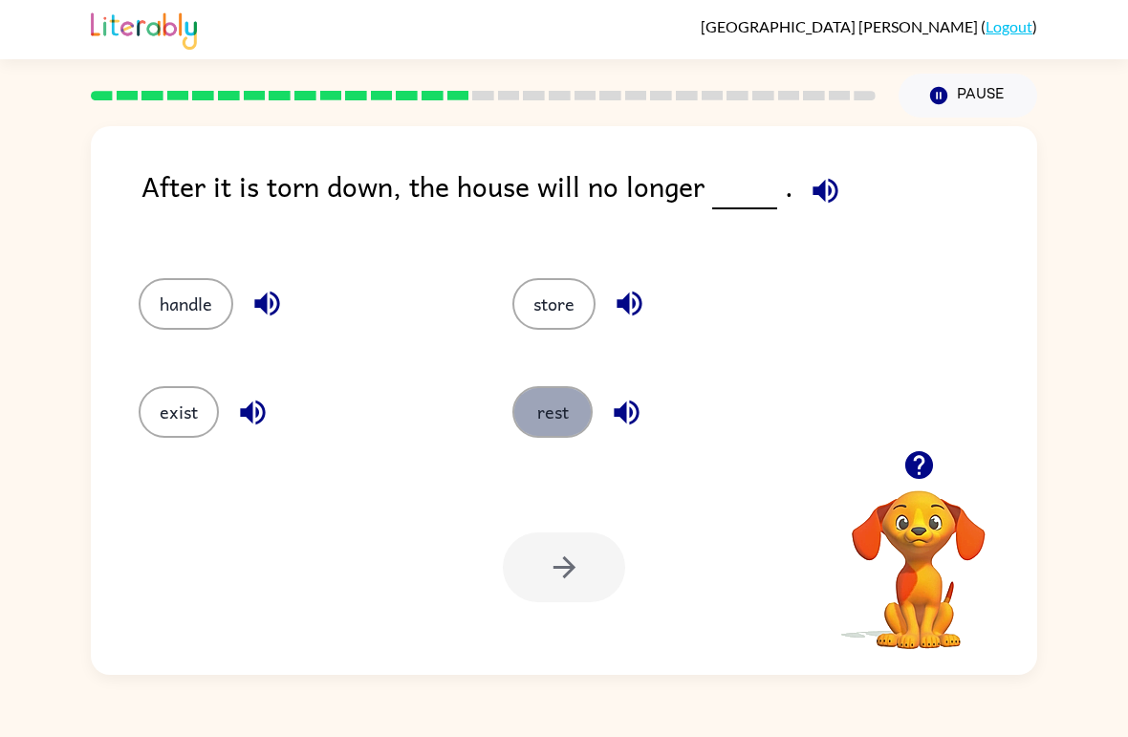
click at [567, 437] on button "rest" at bounding box center [552, 412] width 80 height 52
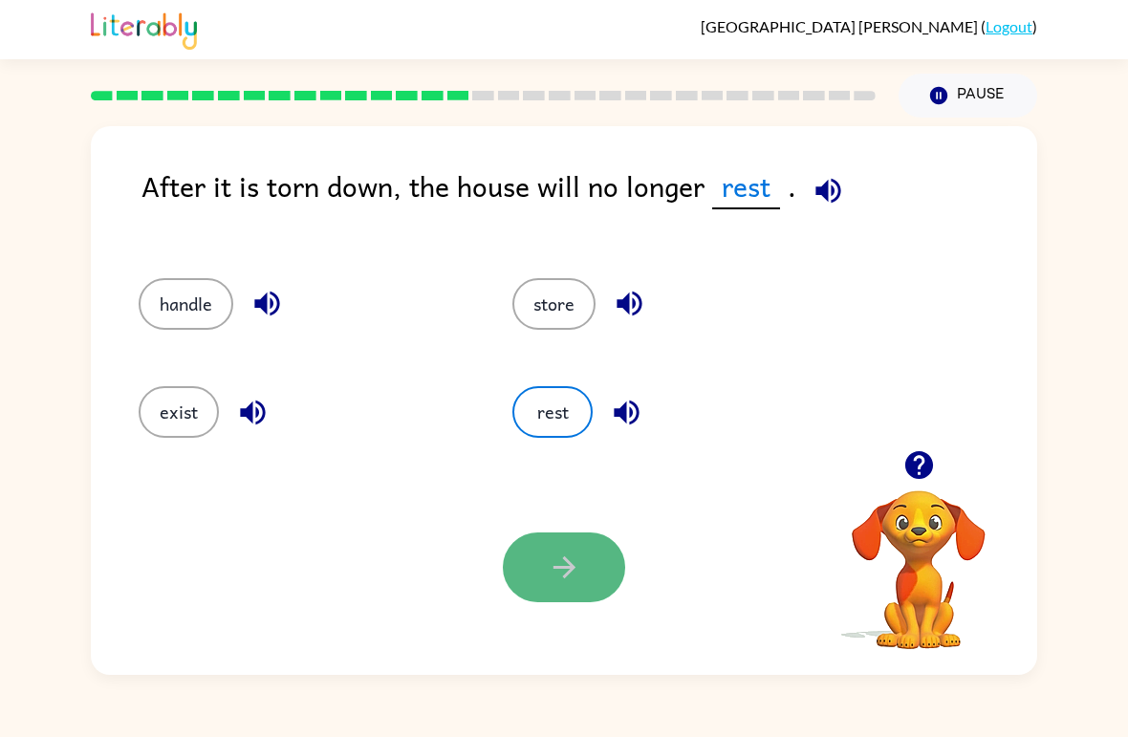
click at [598, 589] on button "button" at bounding box center [564, 567] width 122 height 70
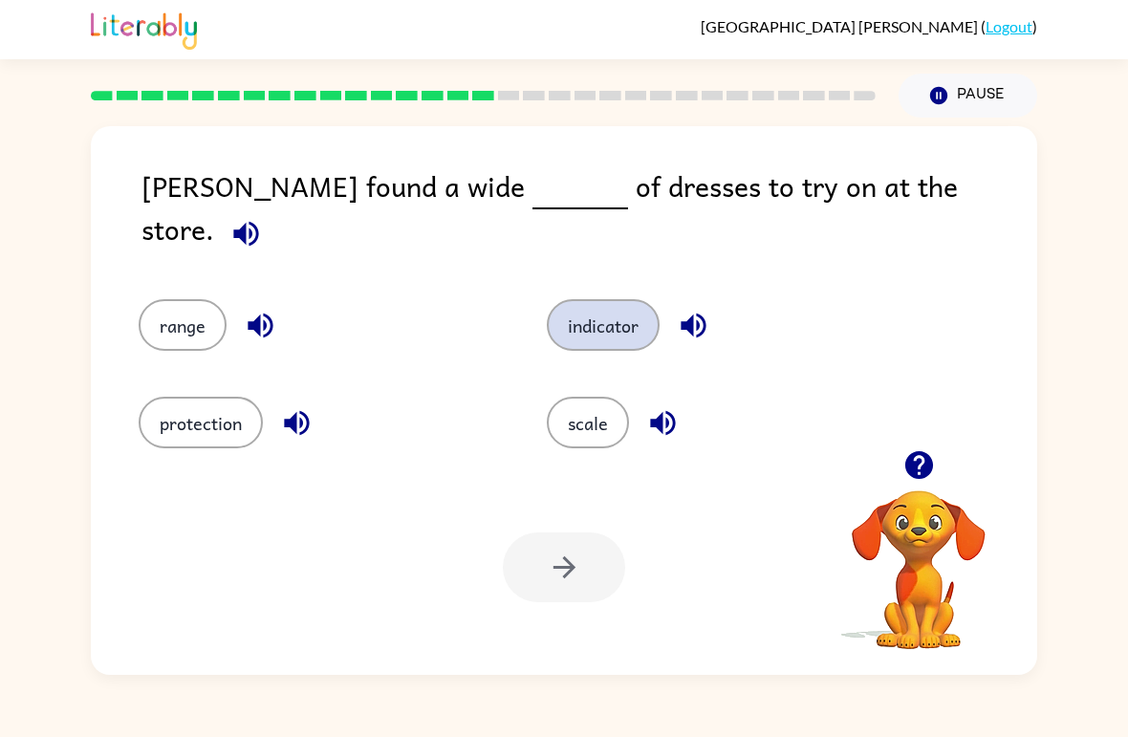
drag, startPoint x: 562, startPoint y: 311, endPoint x: 610, endPoint y: 323, distance: 49.4
click at [610, 323] on button "indicator" at bounding box center [603, 325] width 113 height 52
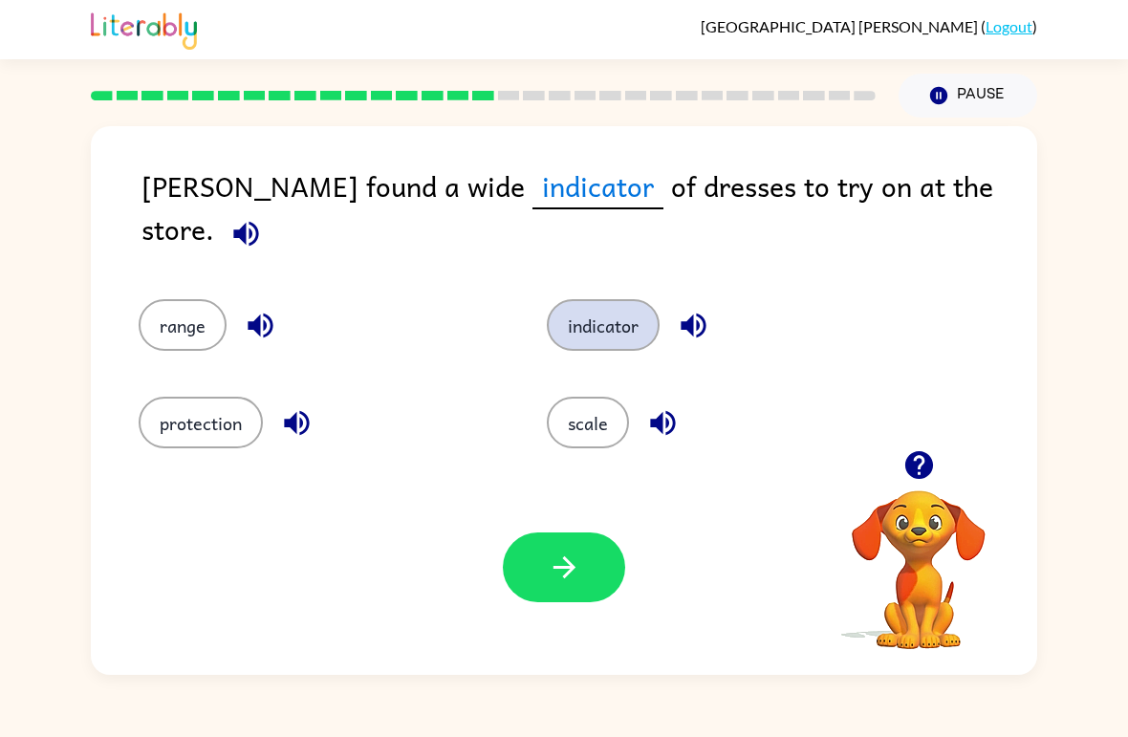
click at [610, 323] on button "indicator" at bounding box center [603, 325] width 113 height 52
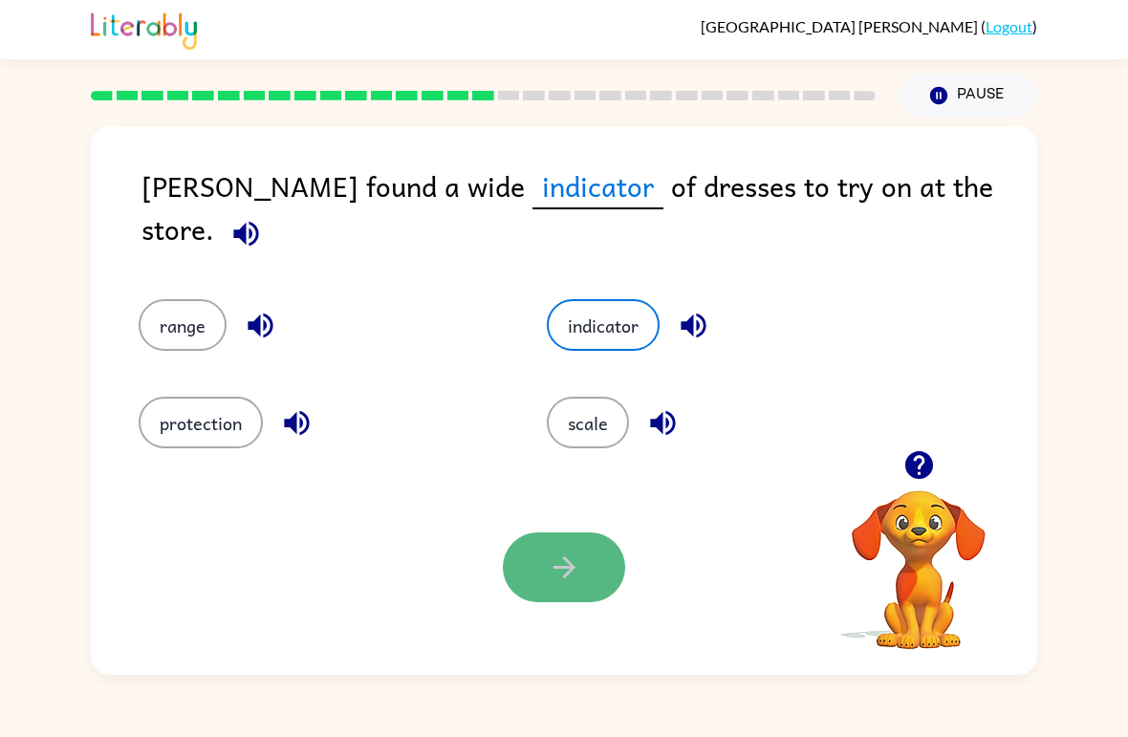
click at [548, 562] on icon "button" at bounding box center [564, 566] width 33 height 33
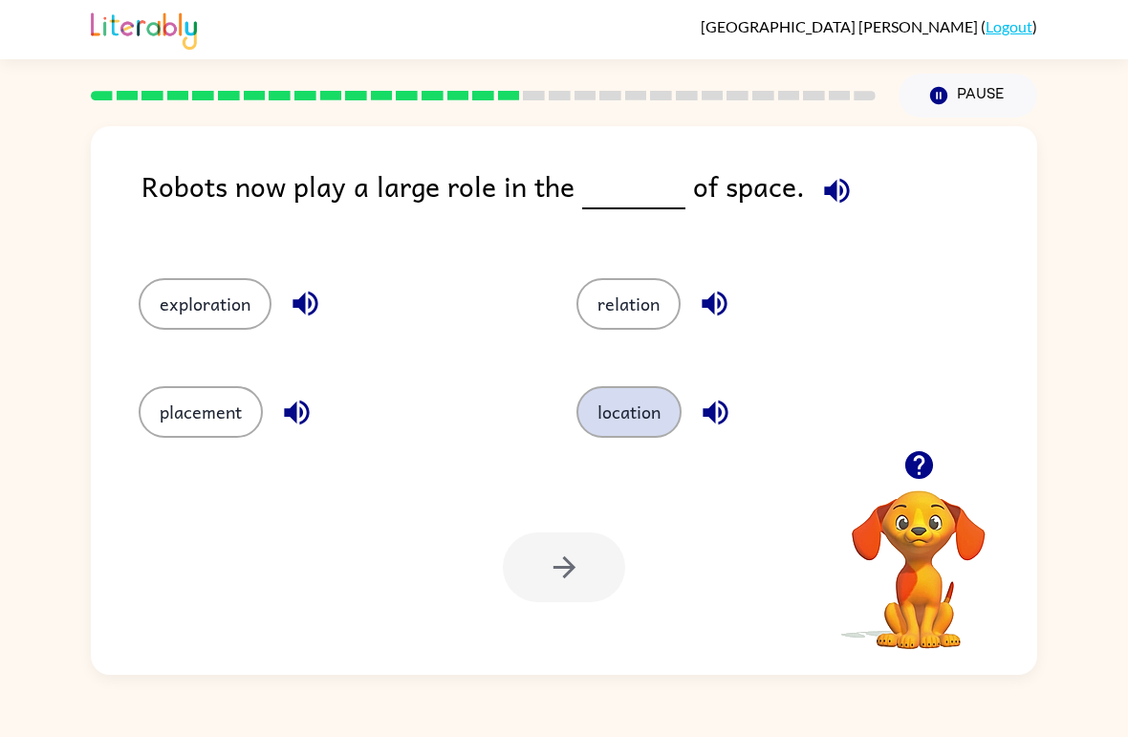
click at [599, 429] on button "location" at bounding box center [628, 412] width 105 height 52
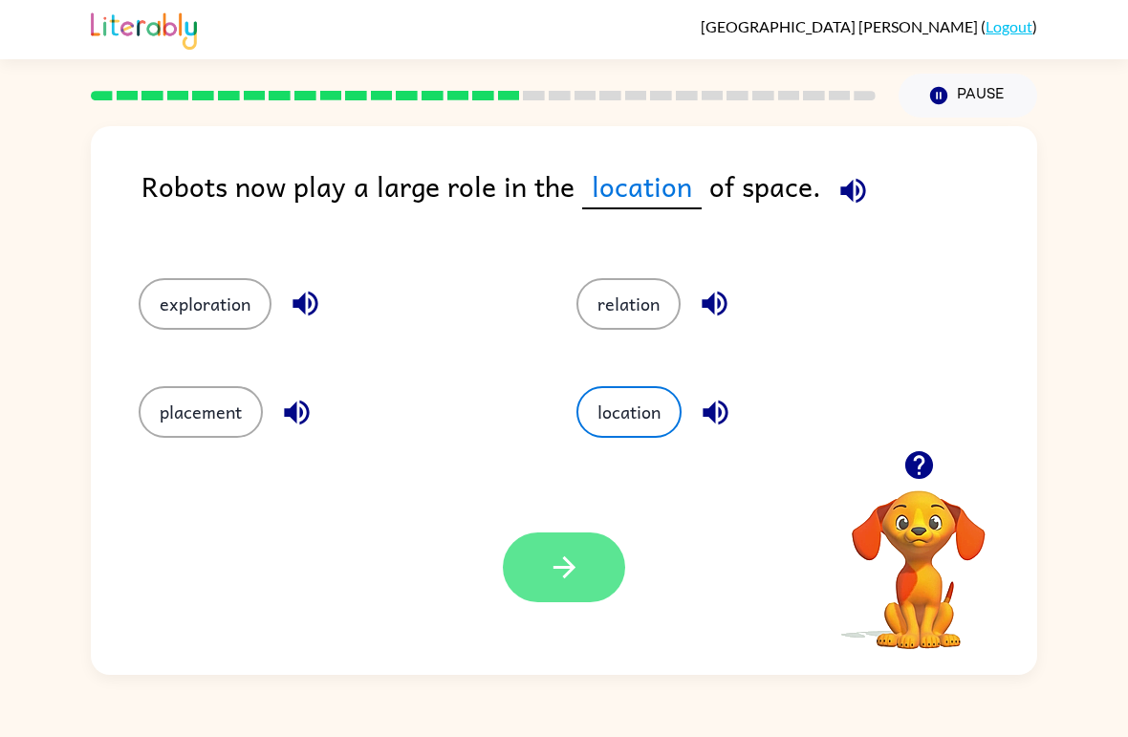
click at [554, 544] on button "button" at bounding box center [564, 567] width 122 height 70
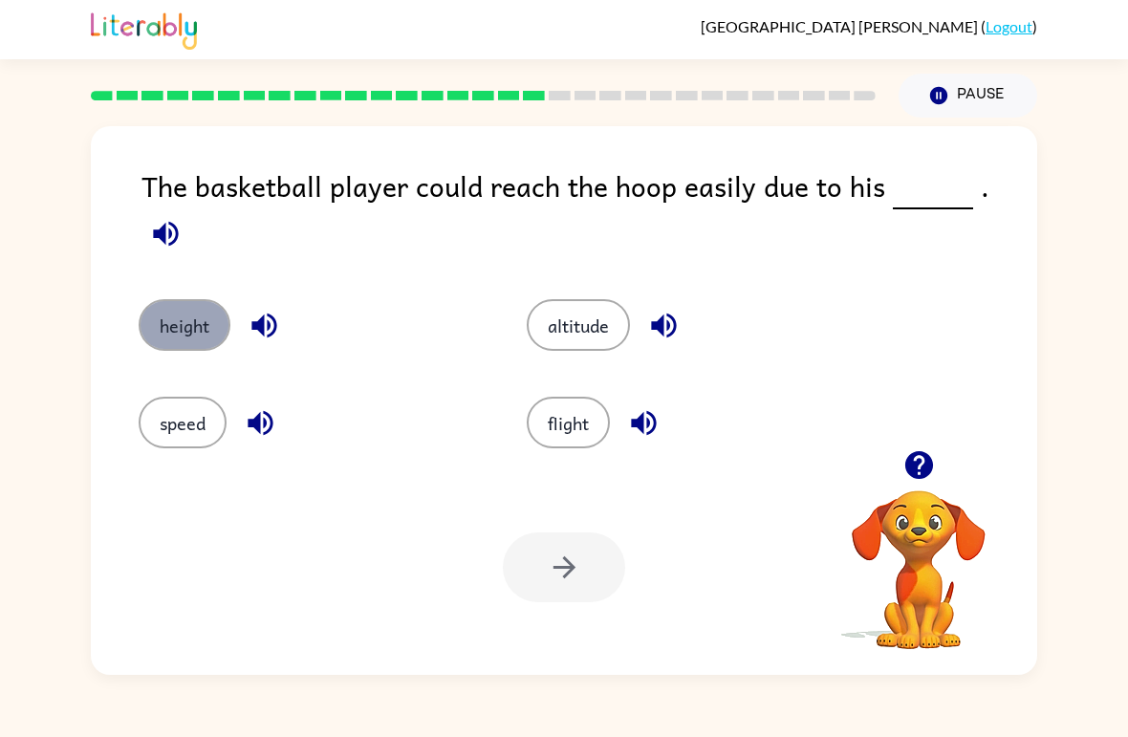
click at [216, 311] on button "height" at bounding box center [185, 325] width 92 height 52
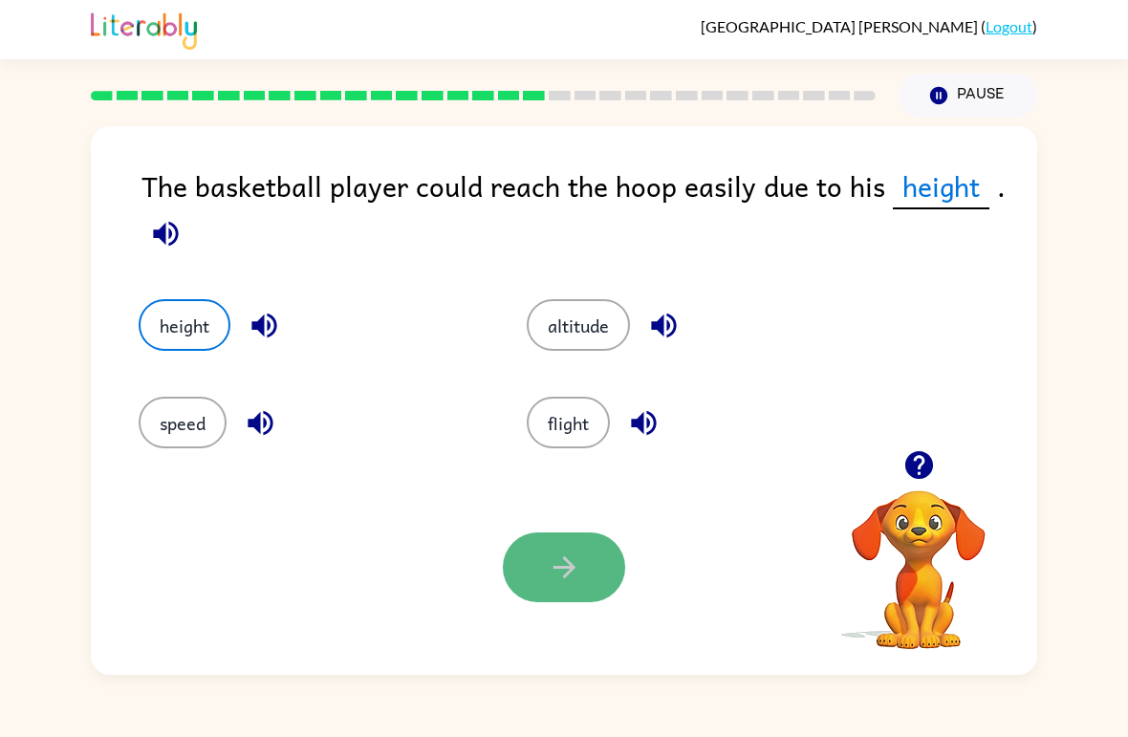
click at [550, 579] on icon "button" at bounding box center [564, 566] width 33 height 33
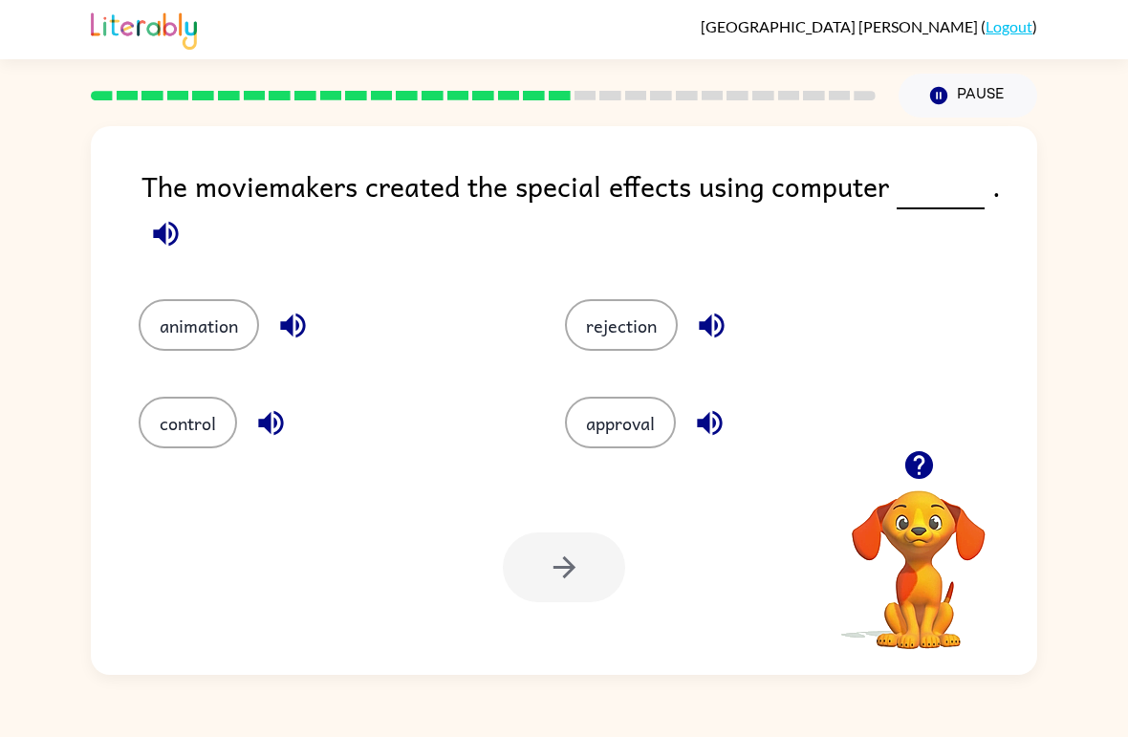
drag, startPoint x: 567, startPoint y: 182, endPoint x: 696, endPoint y: 196, distance: 129.8
click at [696, 196] on div "The moviemakers created the special effects using computer ." at bounding box center [588, 212] width 895 height 97
click at [911, 474] on icon "button" at bounding box center [918, 465] width 28 height 28
click at [189, 347] on button "animation" at bounding box center [199, 325] width 120 height 52
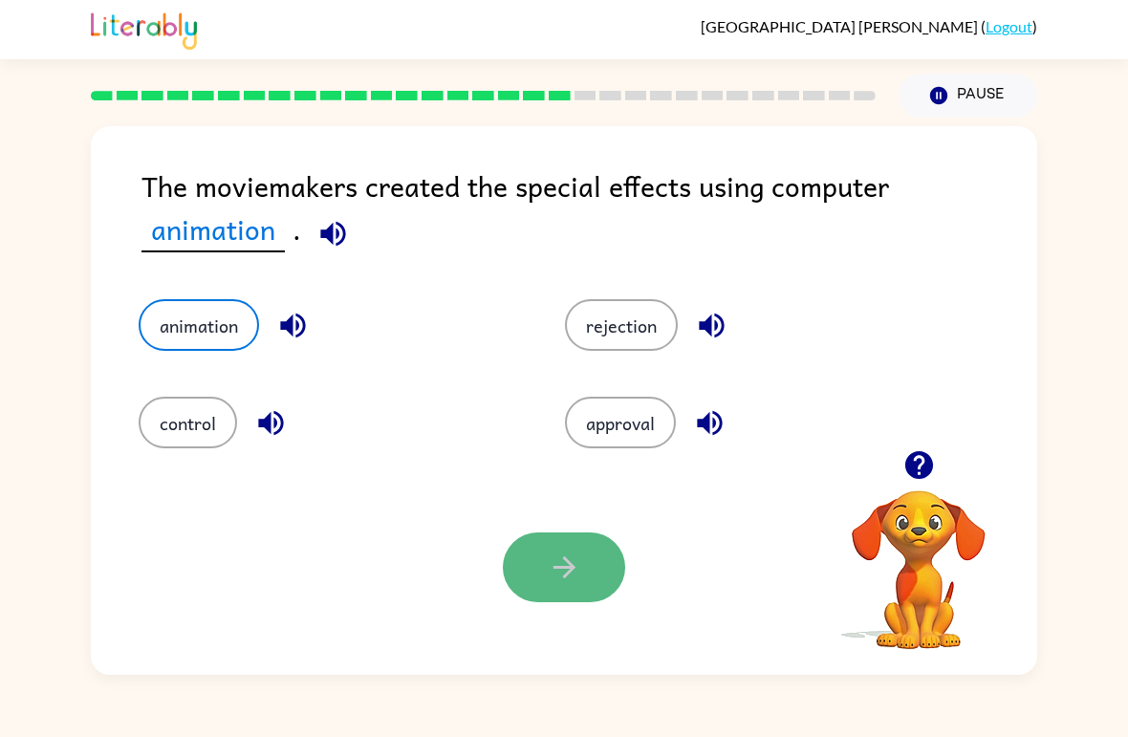
click at [571, 577] on icon "button" at bounding box center [564, 566] width 33 height 33
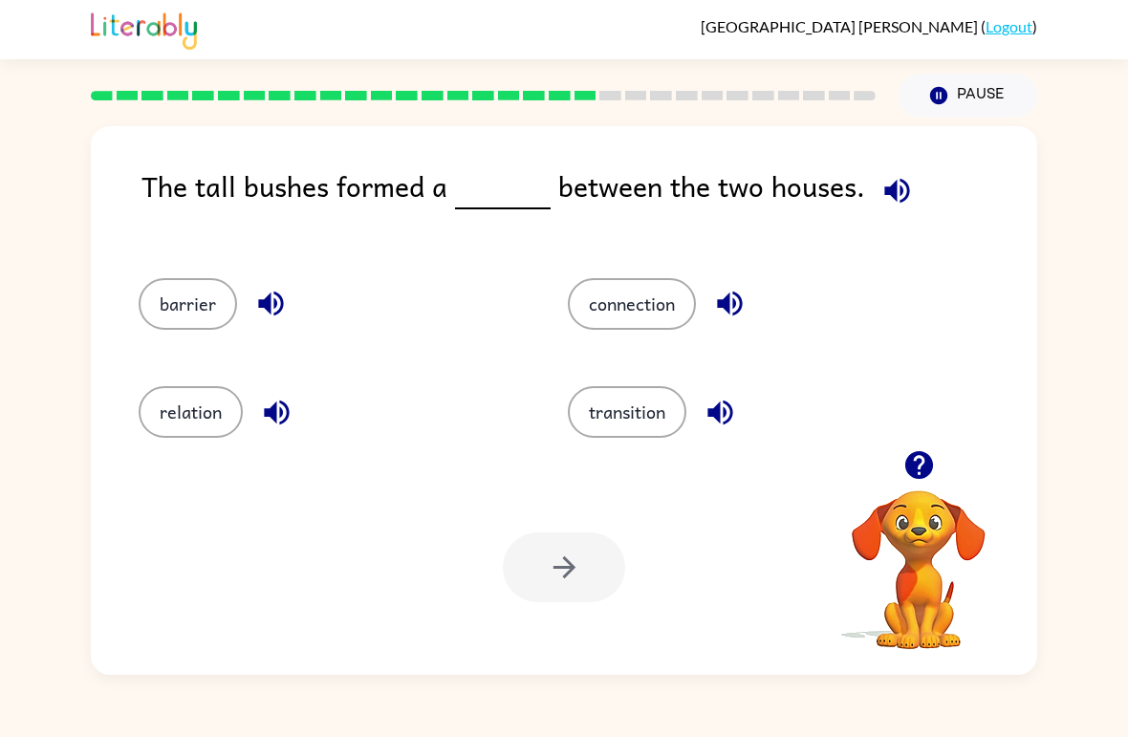
click at [393, 91] on div at bounding box center [483, 95] width 808 height 67
click at [397, 96] on rect at bounding box center [407, 96] width 22 height 10
click at [391, 98] on rect at bounding box center [382, 96] width 22 height 10
click at [165, 291] on button "barrier" at bounding box center [188, 304] width 98 height 52
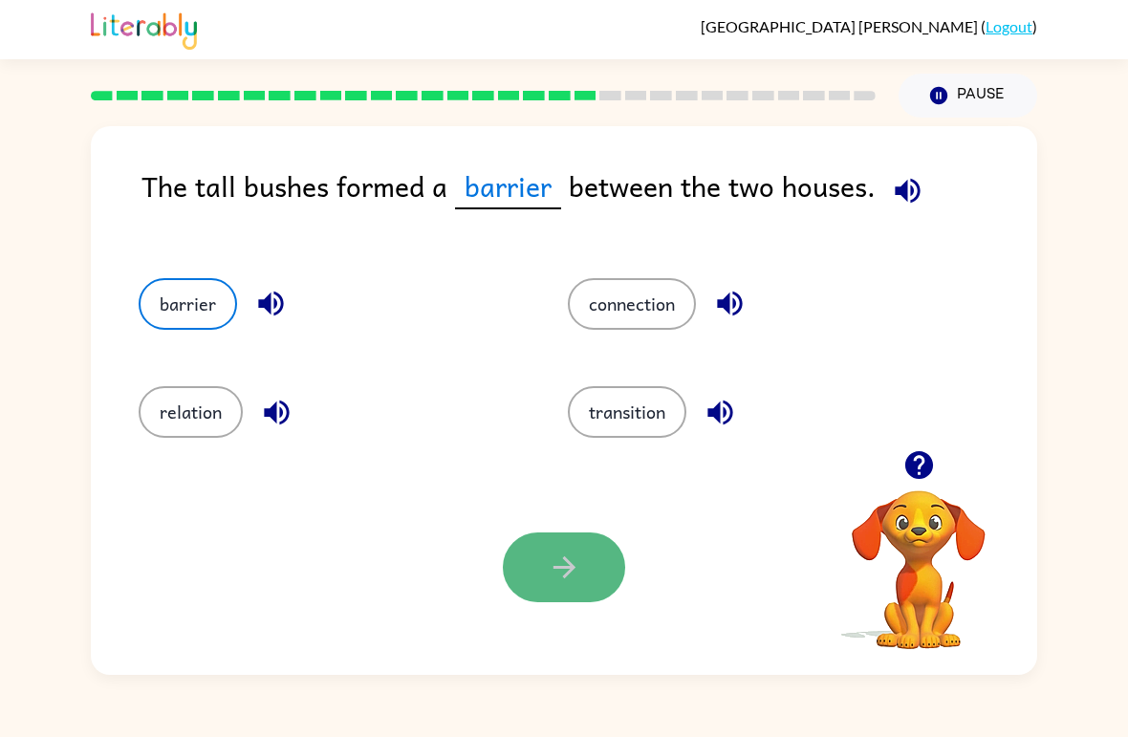
click at [583, 593] on button "button" at bounding box center [564, 567] width 122 height 70
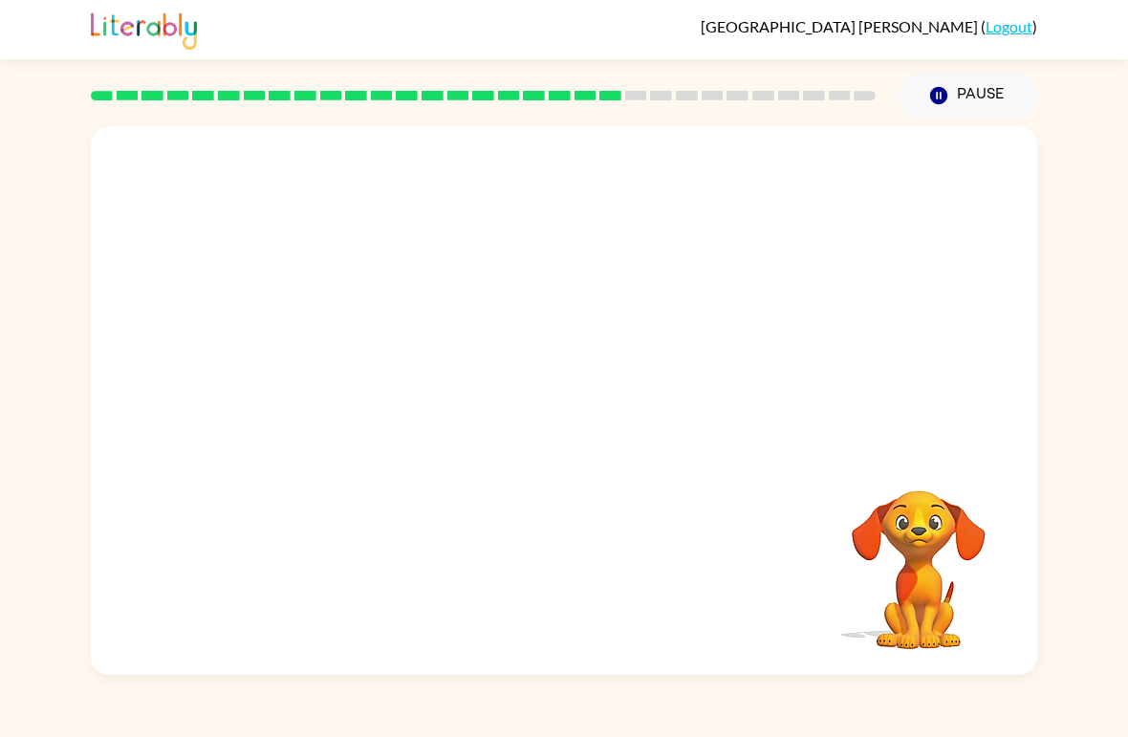
click at [397, 397] on video "Your browser must support playing .mp4 files to use Literably. Please try using…" at bounding box center [564, 288] width 946 height 324
click at [397, 398] on video "Your browser must support playing .mp4 files to use Literably. Please try using…" at bounding box center [564, 288] width 946 height 324
click at [398, 399] on video "Your browser must support playing .mp4 files to use Literably. Please try using…" at bounding box center [564, 288] width 946 height 324
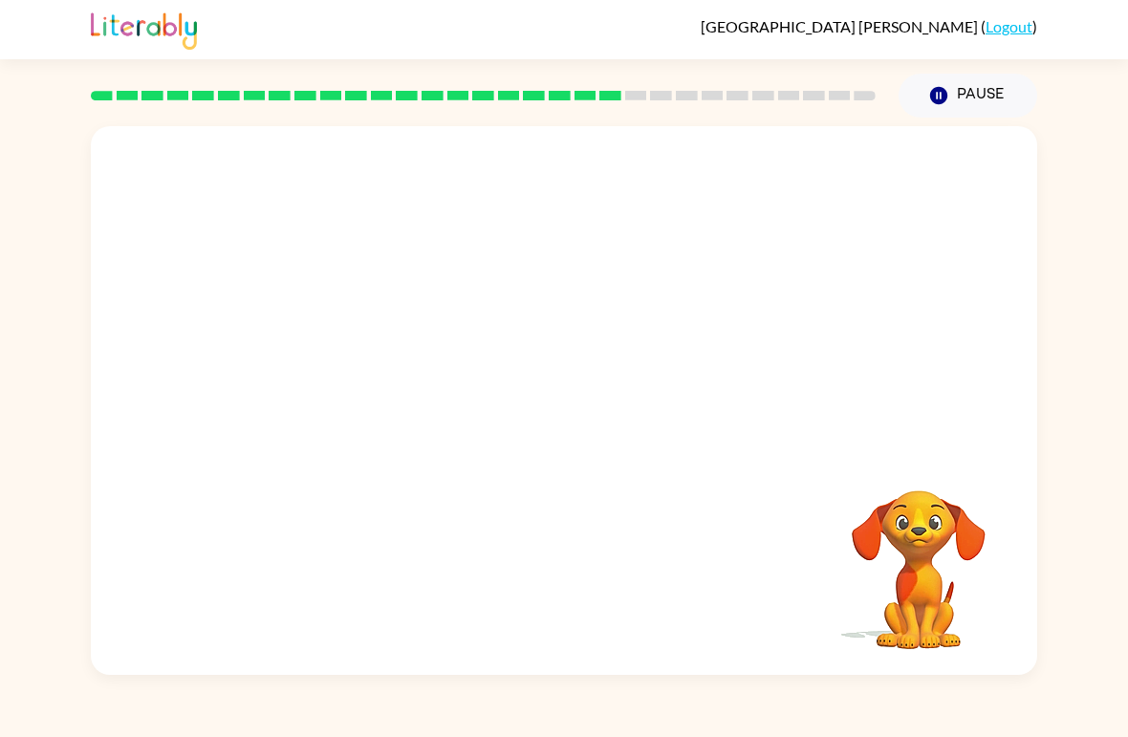
click at [398, 399] on video "Your browser must support playing .mp4 files to use Literably. Please try using…" at bounding box center [564, 288] width 946 height 324
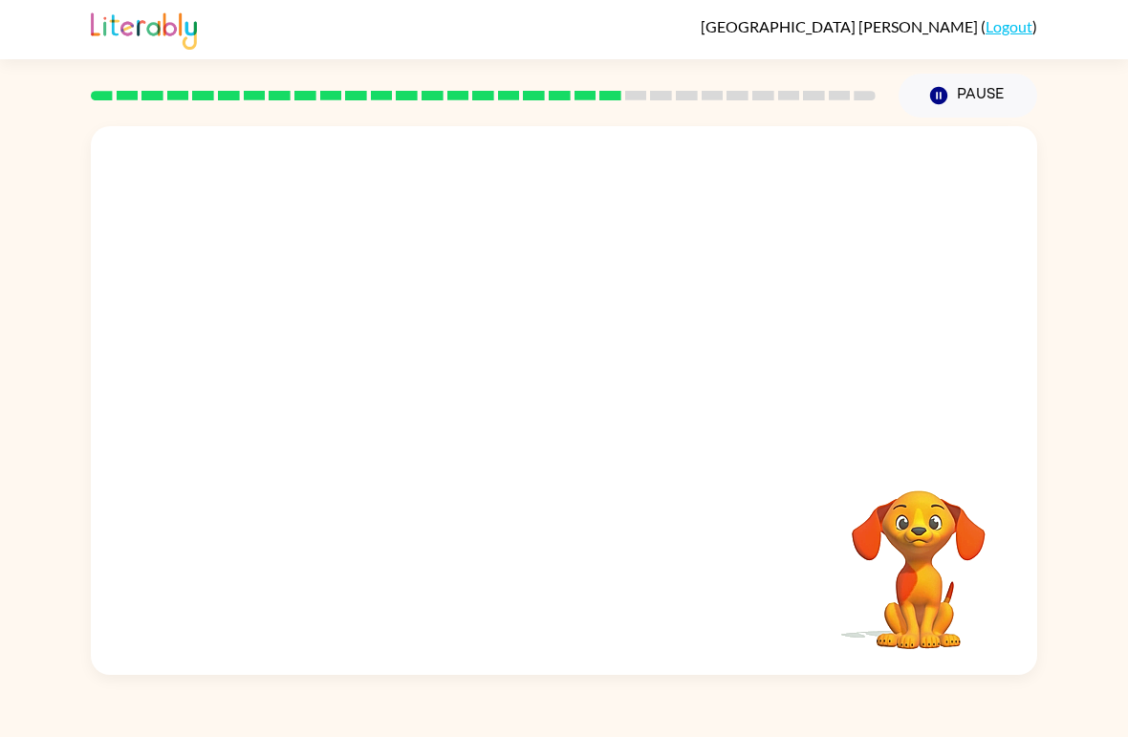
click at [398, 399] on video "Your browser must support playing .mp4 files to use Literably. Please try using…" at bounding box center [564, 288] width 946 height 324
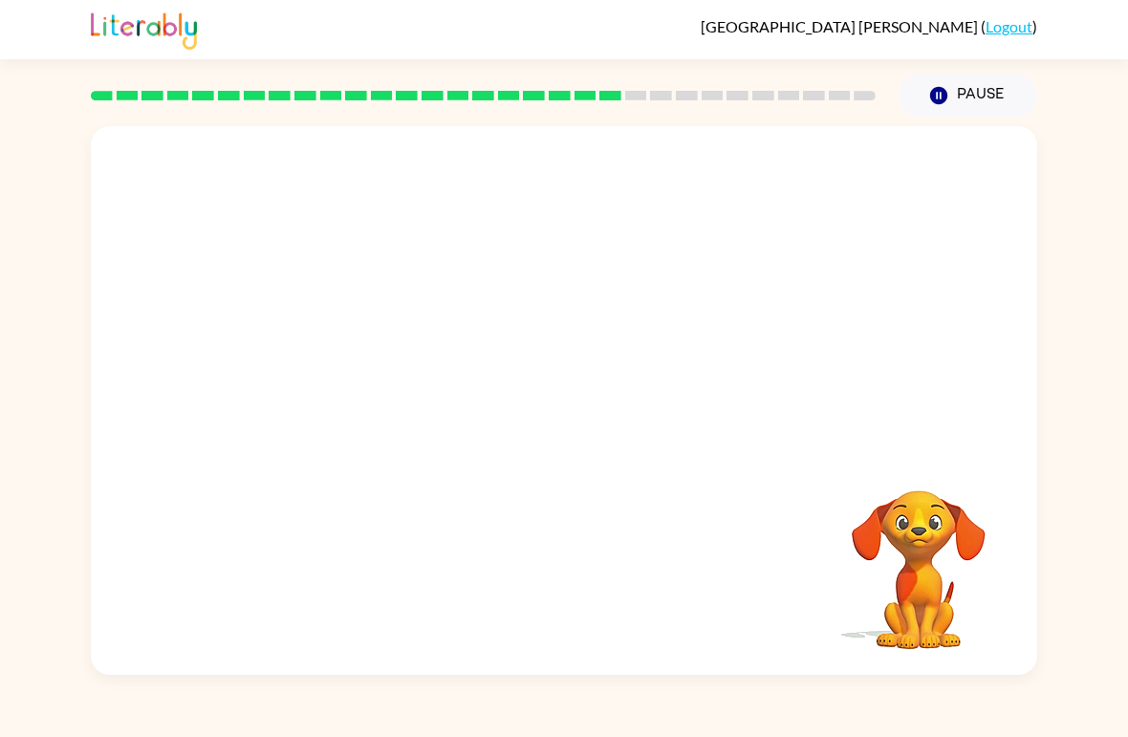
click at [398, 399] on video "Your browser must support playing .mp4 files to use Literably. Please try using…" at bounding box center [564, 288] width 946 height 324
click at [398, 399] on div at bounding box center [564, 400] width 946 height 549
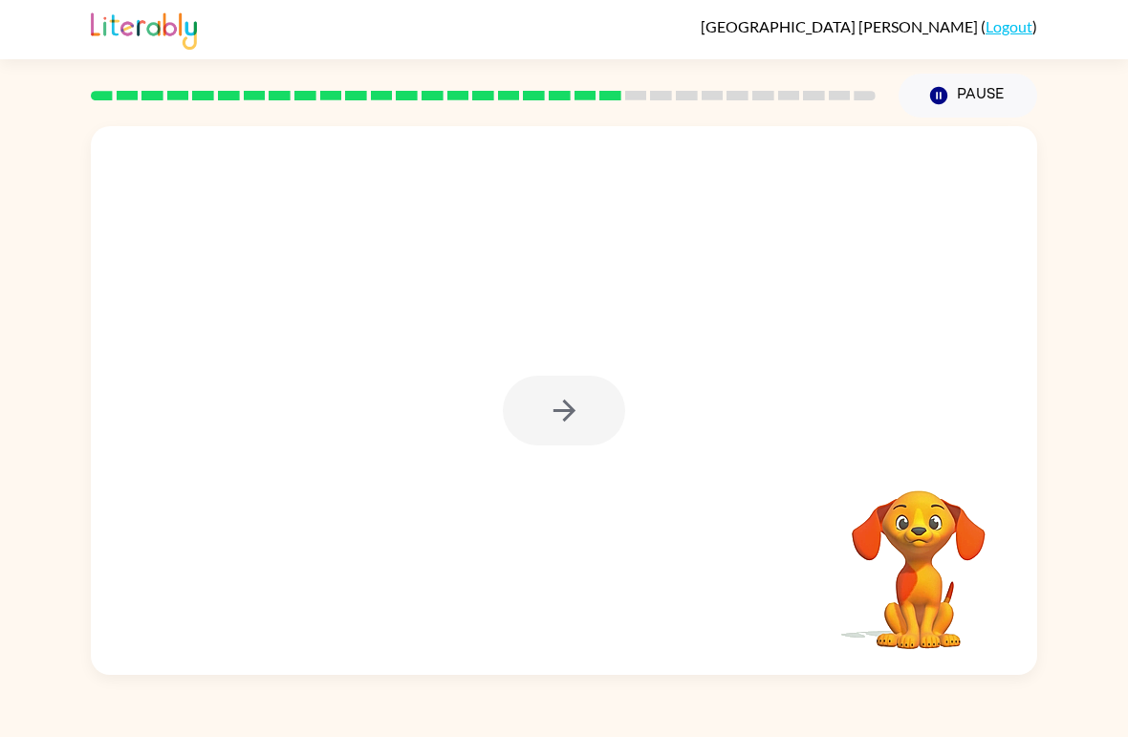
click at [398, 399] on div at bounding box center [564, 400] width 946 height 549
click at [595, 421] on button "button" at bounding box center [564, 411] width 122 height 70
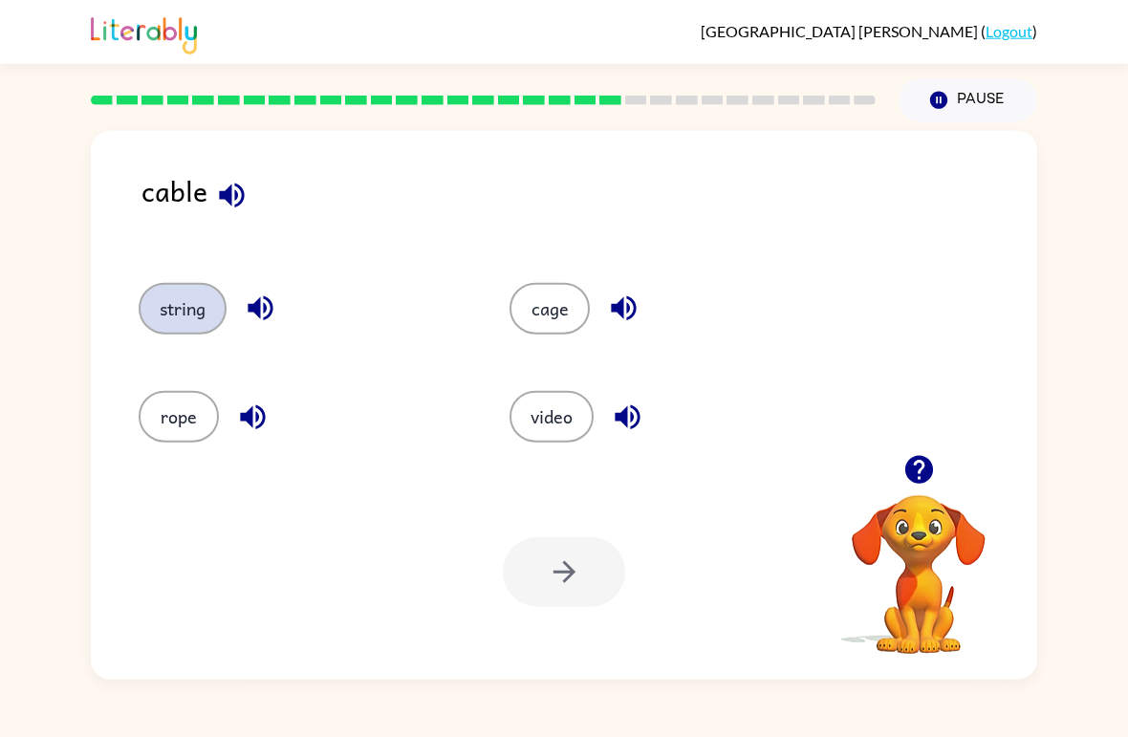
click at [0, 4] on html "Doha [PERSON_NAME] ( Logout ) Pause Pause cable string cage rope video Your bro…" at bounding box center [564, 368] width 1128 height 737
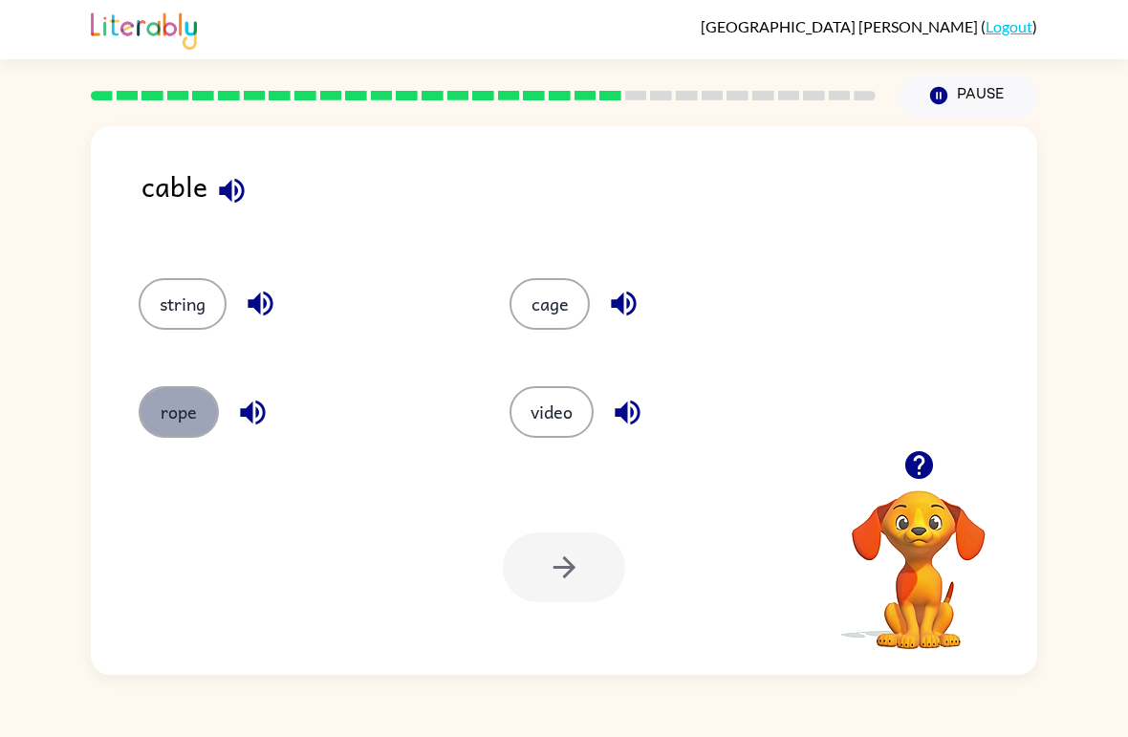
click at [184, 423] on button "rope" at bounding box center [179, 412] width 80 height 52
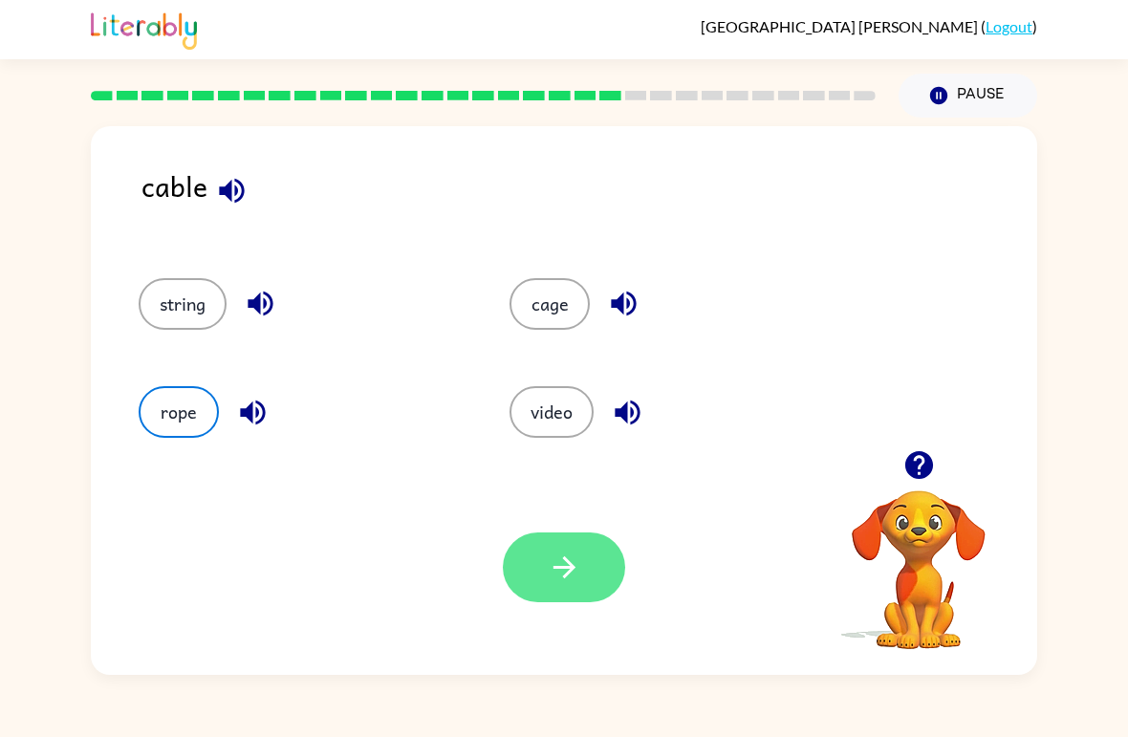
click at [589, 594] on button "button" at bounding box center [564, 567] width 122 height 70
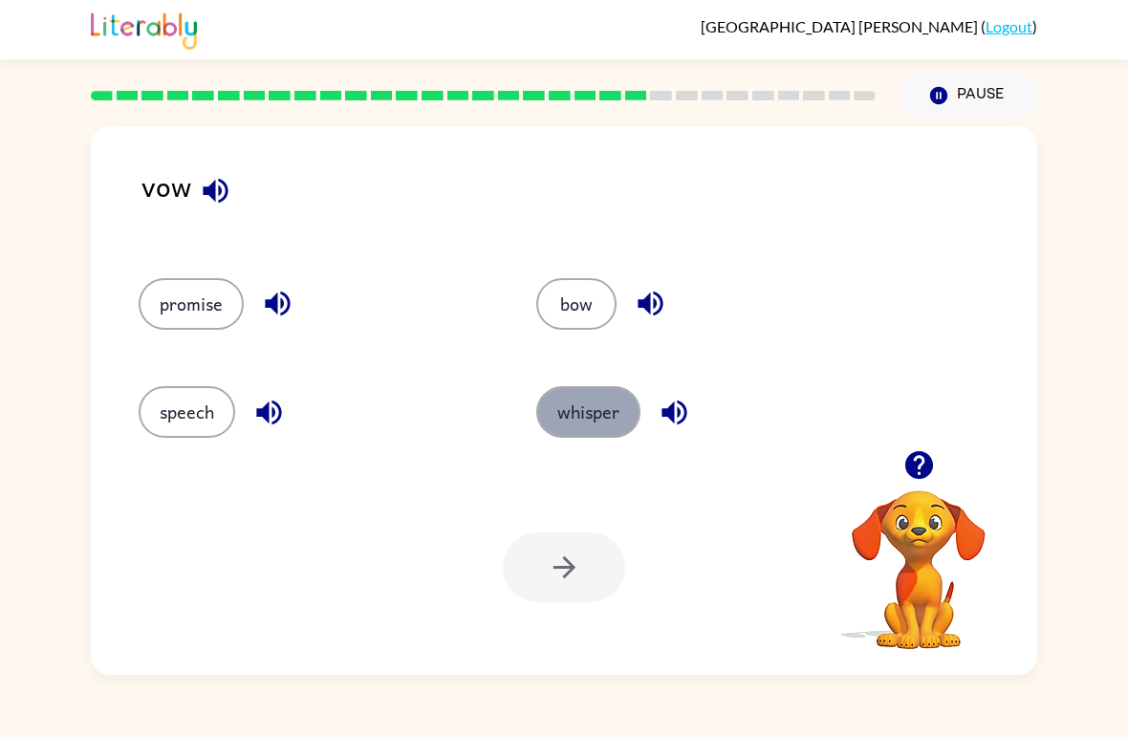
click at [597, 421] on button "whisper" at bounding box center [588, 412] width 104 height 52
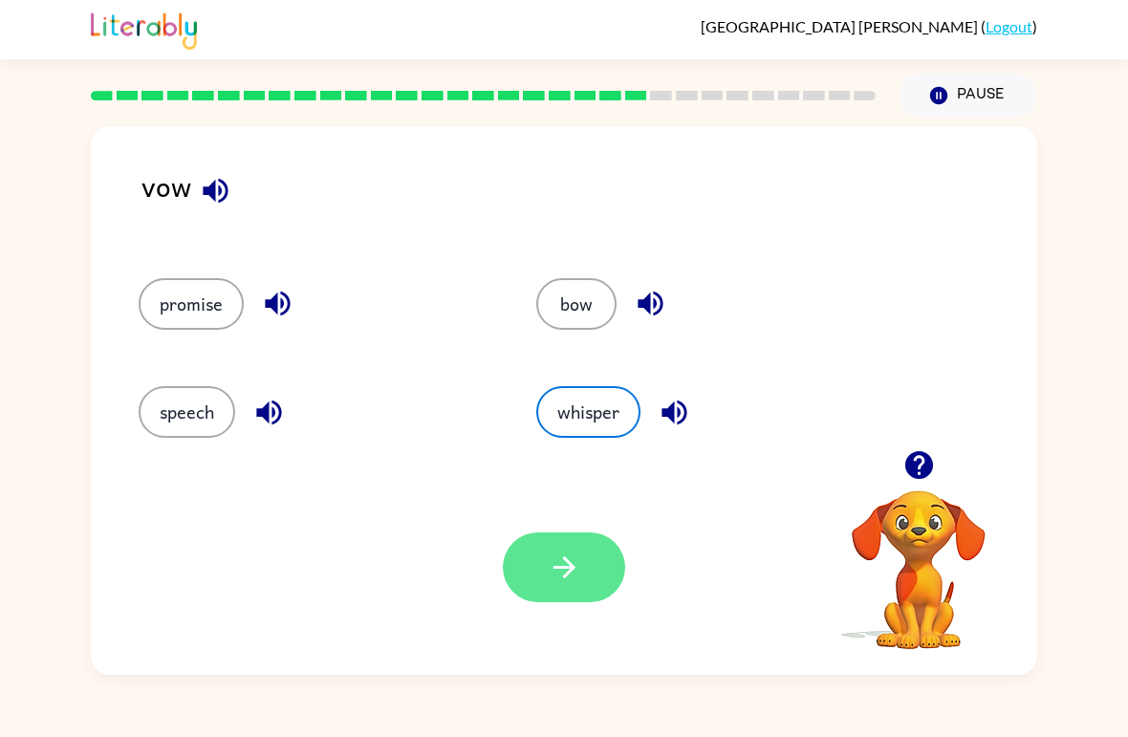
click at [593, 545] on button "button" at bounding box center [564, 567] width 122 height 70
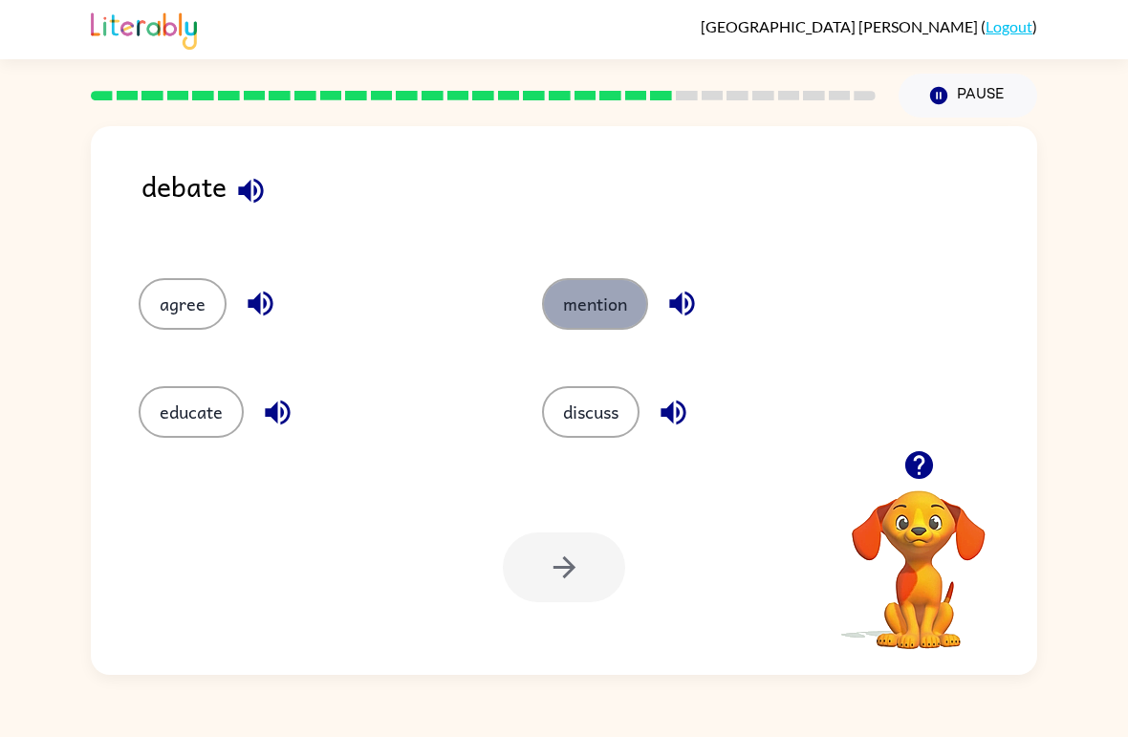
click at [596, 319] on button "mention" at bounding box center [595, 304] width 106 height 52
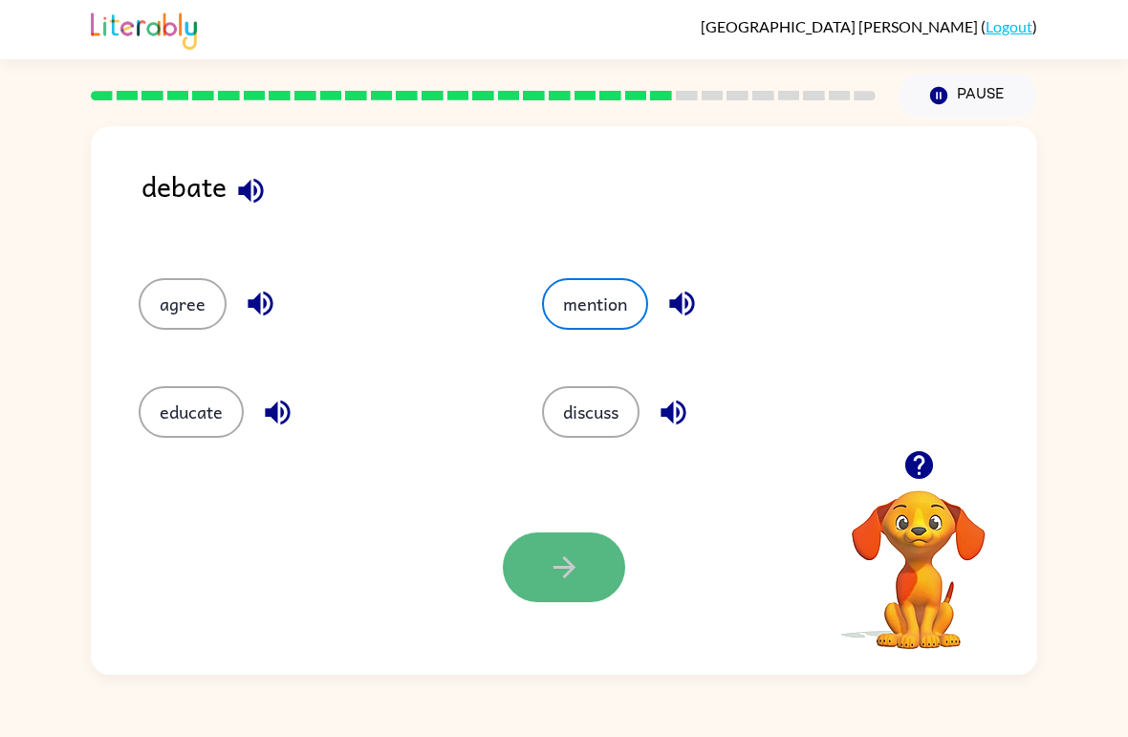
click at [594, 546] on button "button" at bounding box center [564, 567] width 122 height 70
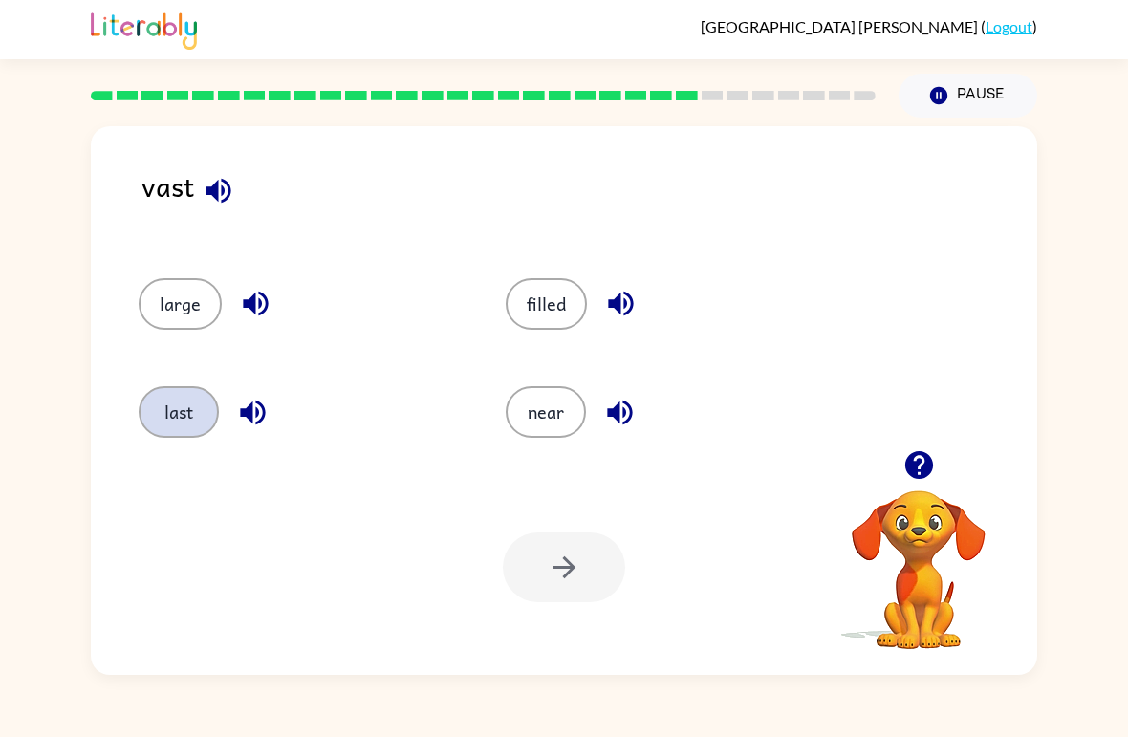
drag, startPoint x: 473, startPoint y: 381, endPoint x: 154, endPoint y: 424, distance: 322.1
click at [154, 424] on div "large filled last near" at bounding box center [469, 350] width 734 height 216
click at [154, 424] on button "last" at bounding box center [179, 412] width 80 height 52
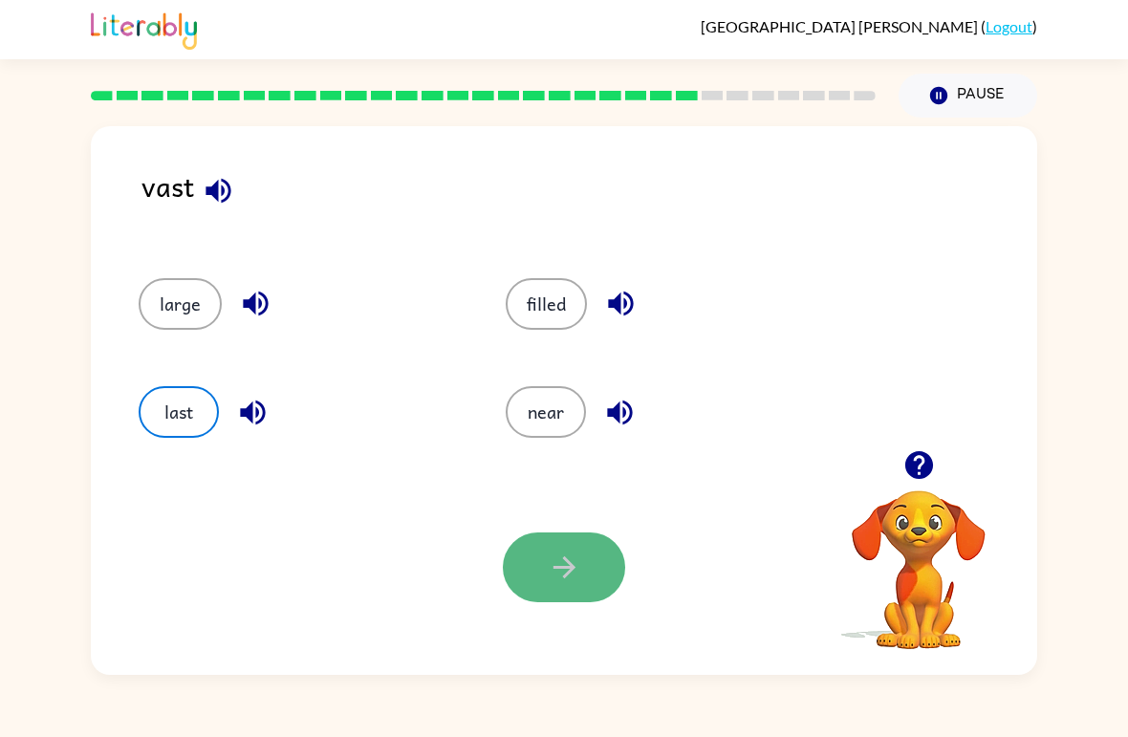
click at [521, 582] on button "button" at bounding box center [564, 567] width 122 height 70
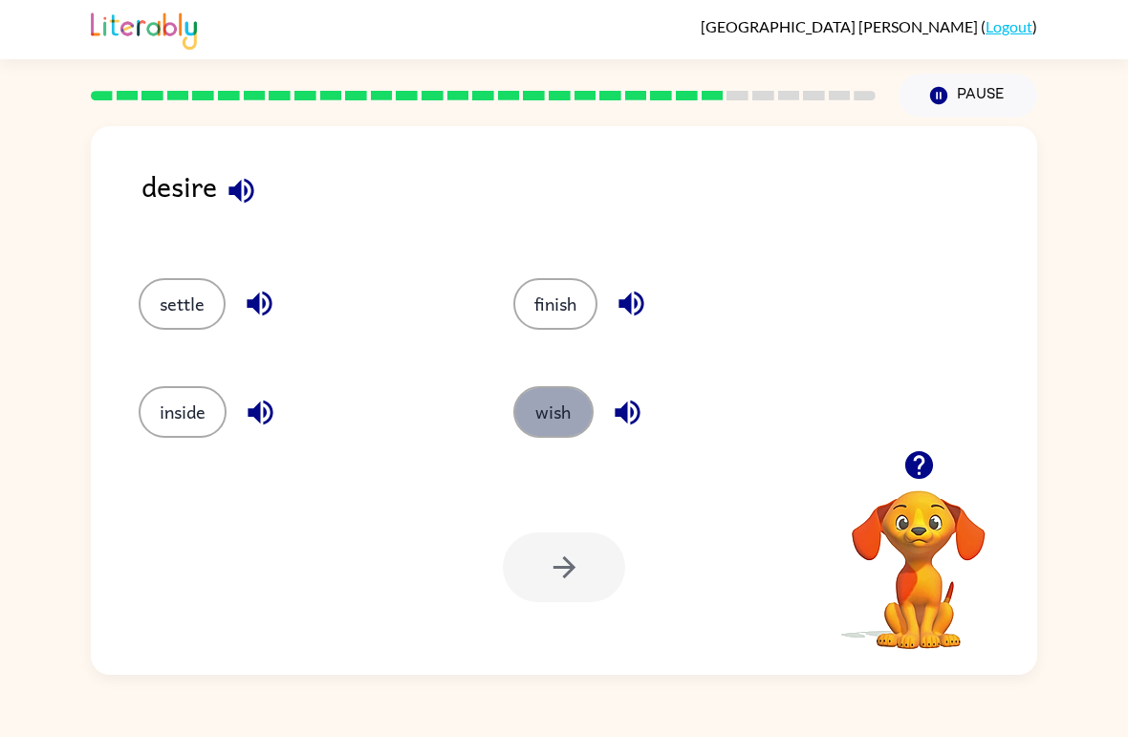
click at [544, 397] on button "wish" at bounding box center [553, 412] width 80 height 52
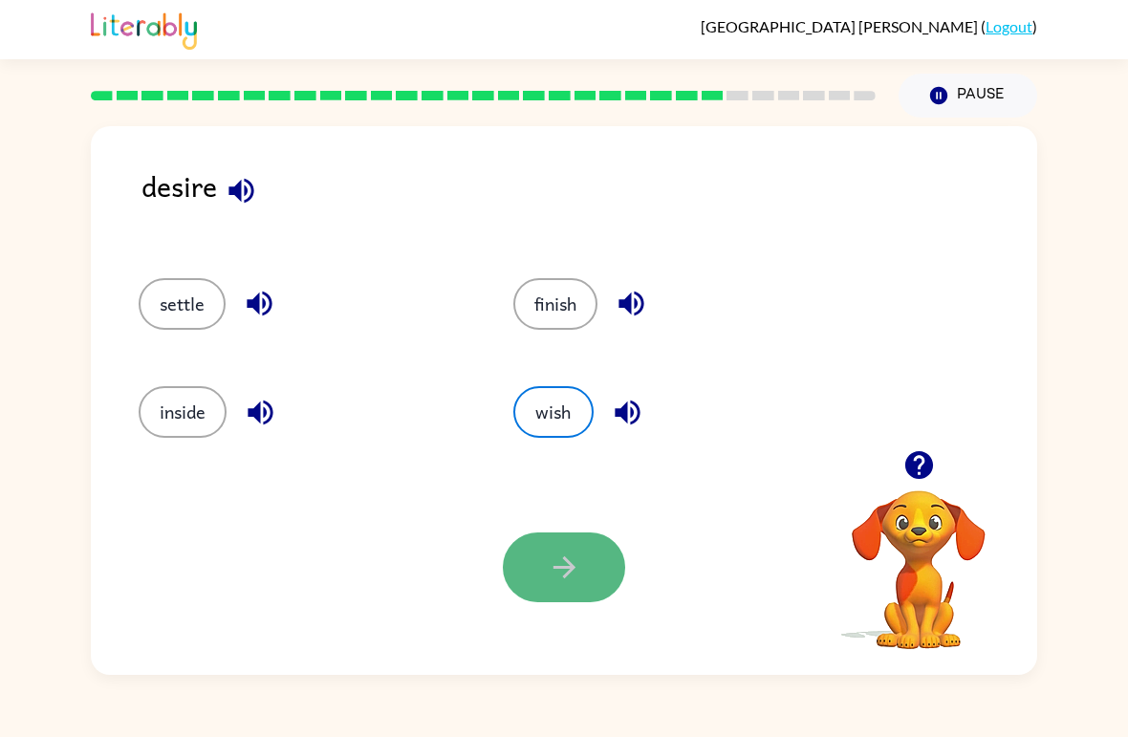
click at [610, 559] on button "button" at bounding box center [564, 567] width 122 height 70
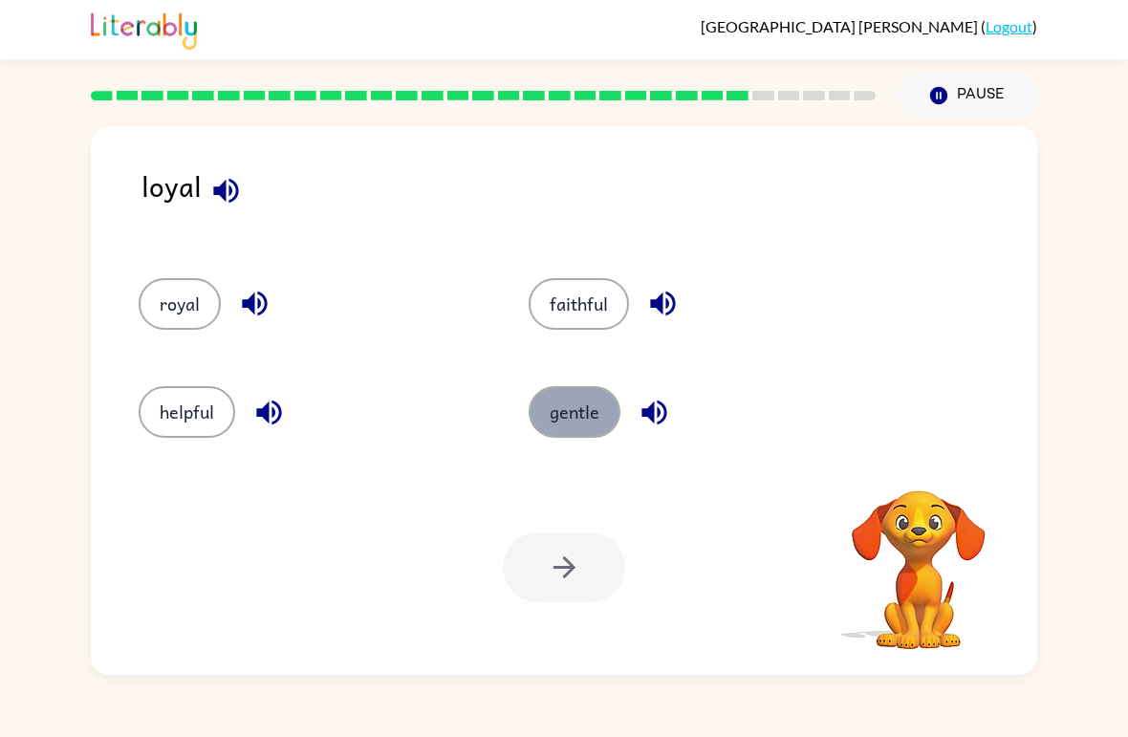
click at [547, 422] on button "gentle" at bounding box center [574, 412] width 92 height 52
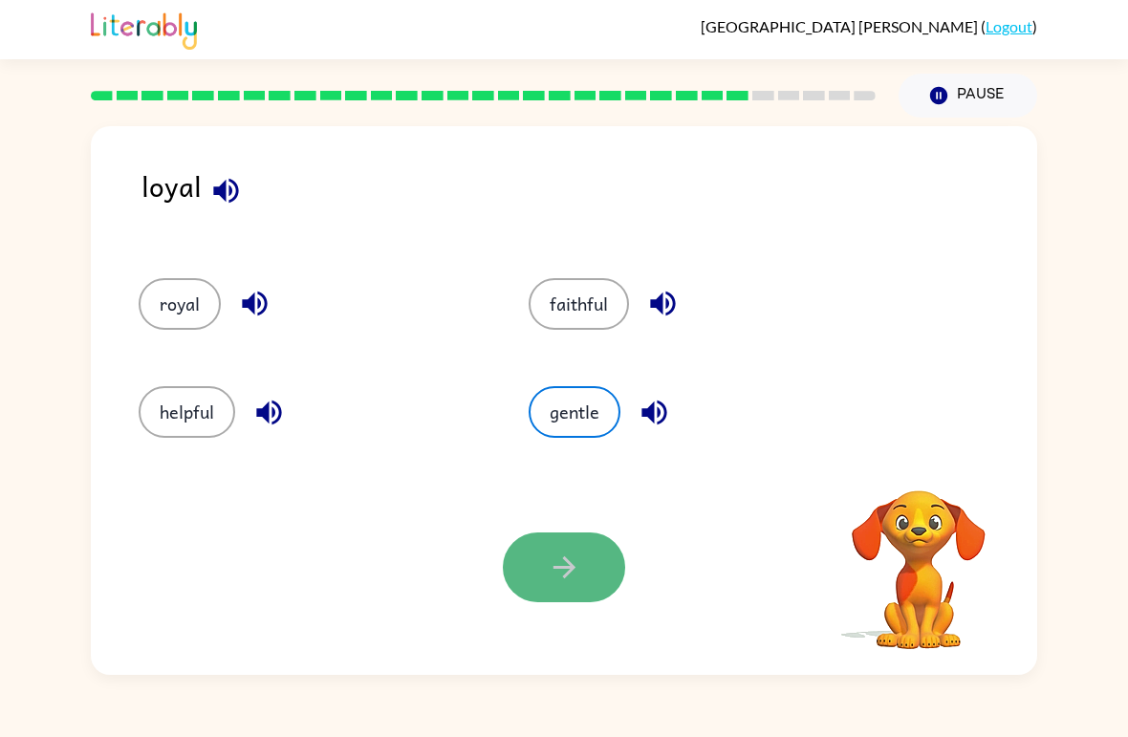
click at [587, 586] on button "button" at bounding box center [564, 567] width 122 height 70
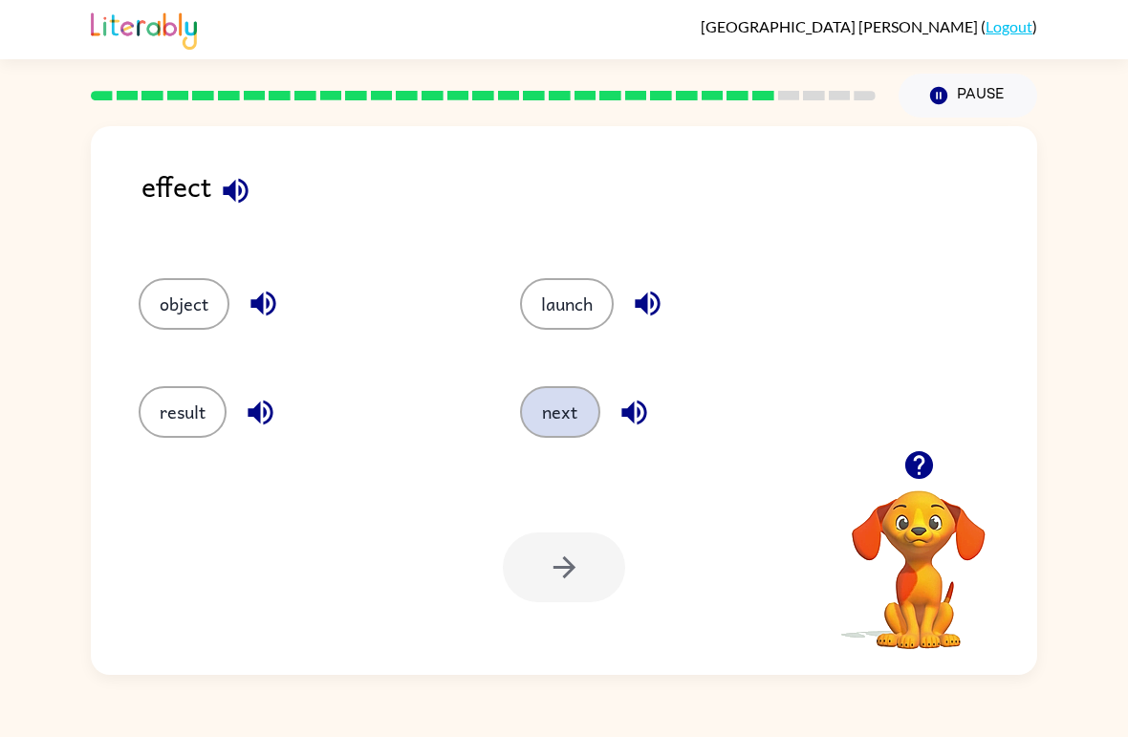
click at [587, 433] on button "next" at bounding box center [560, 412] width 80 height 52
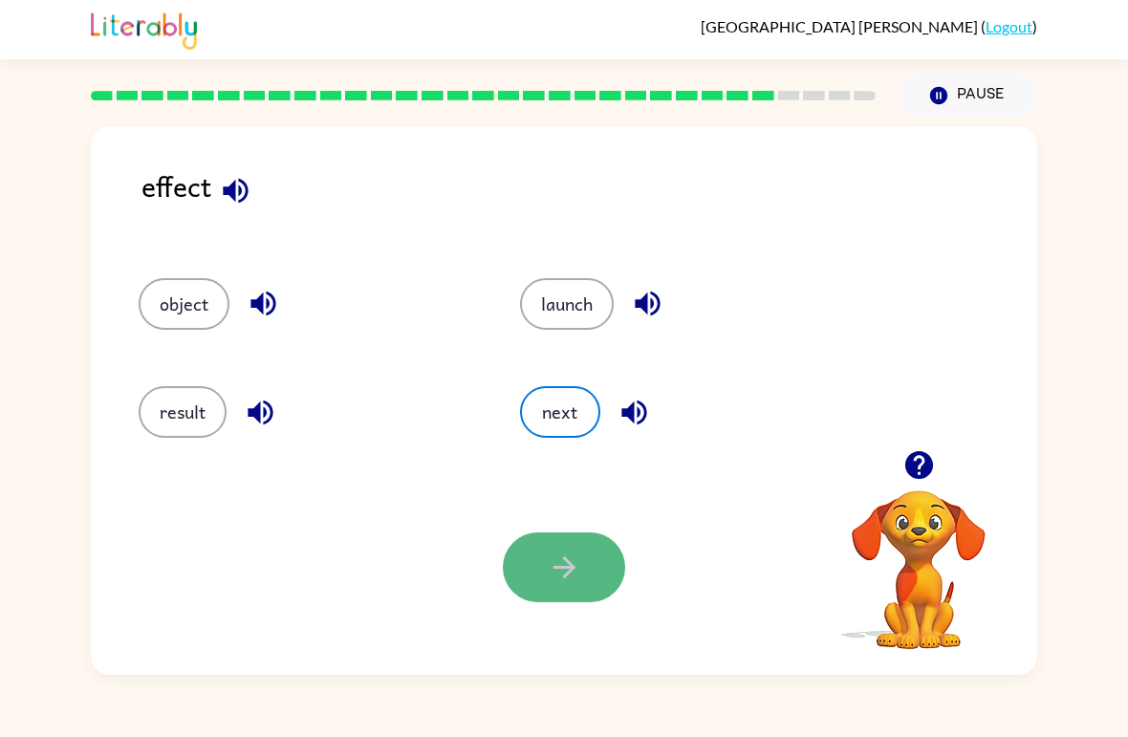
click at [602, 562] on button "button" at bounding box center [564, 567] width 122 height 70
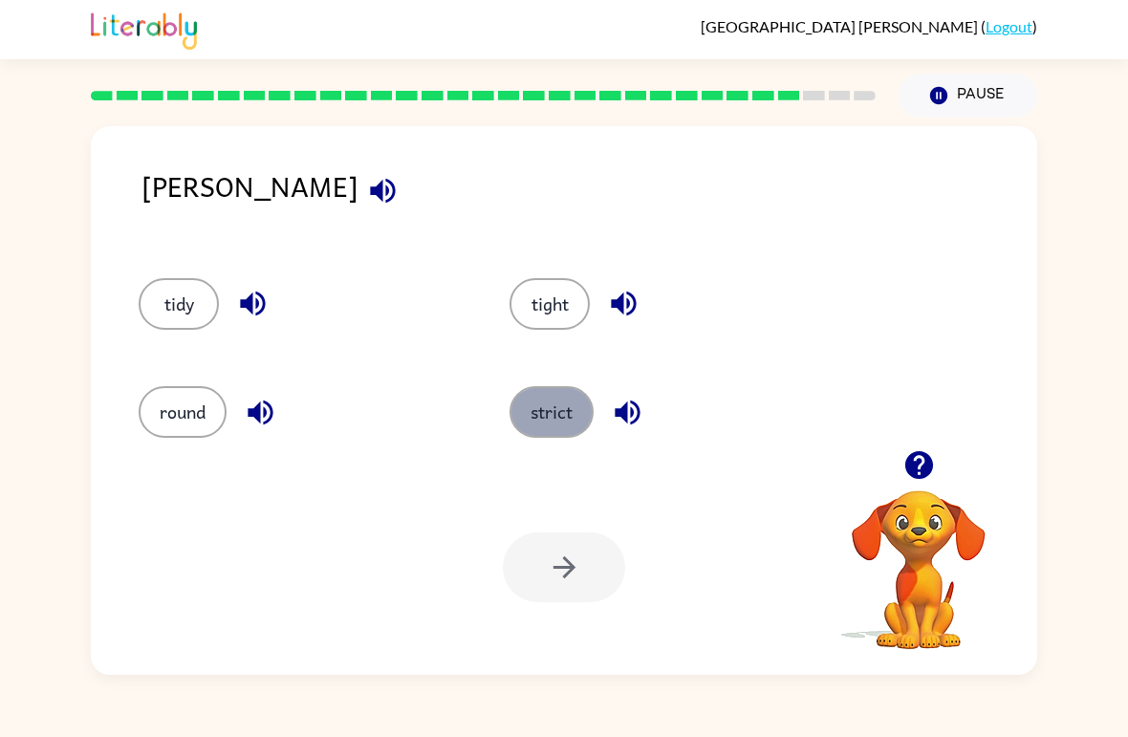
click at [567, 415] on button "strict" at bounding box center [551, 412] width 84 height 52
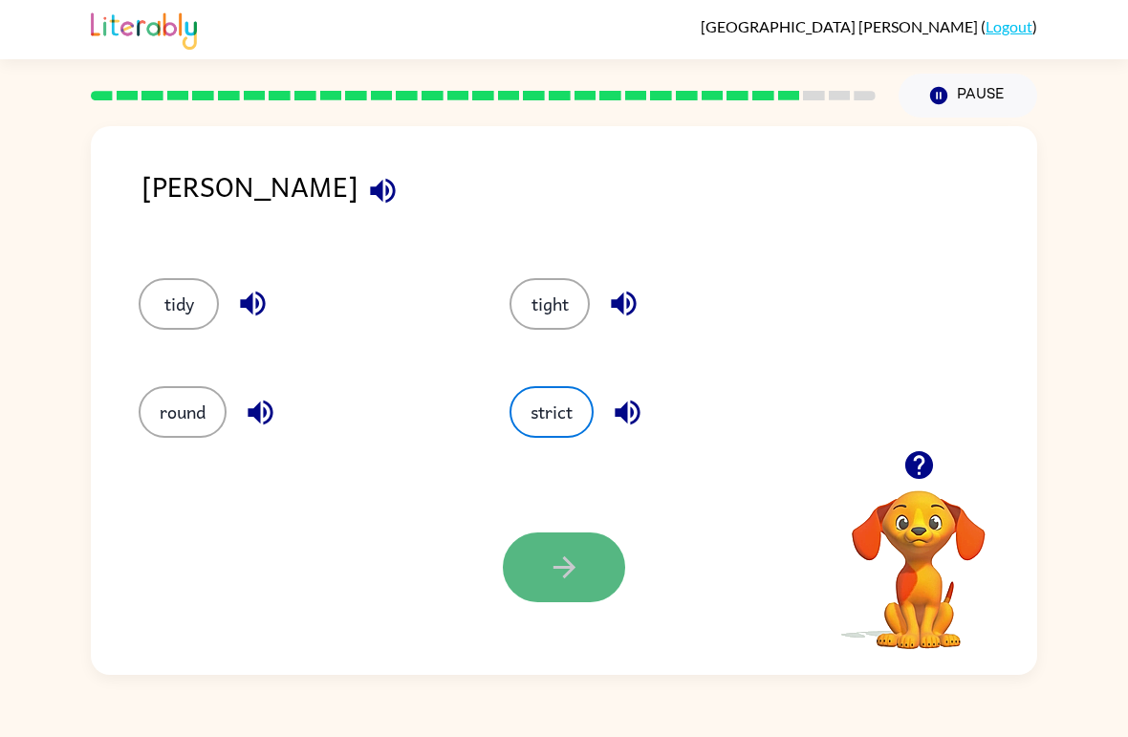
click at [579, 602] on button "button" at bounding box center [564, 567] width 122 height 70
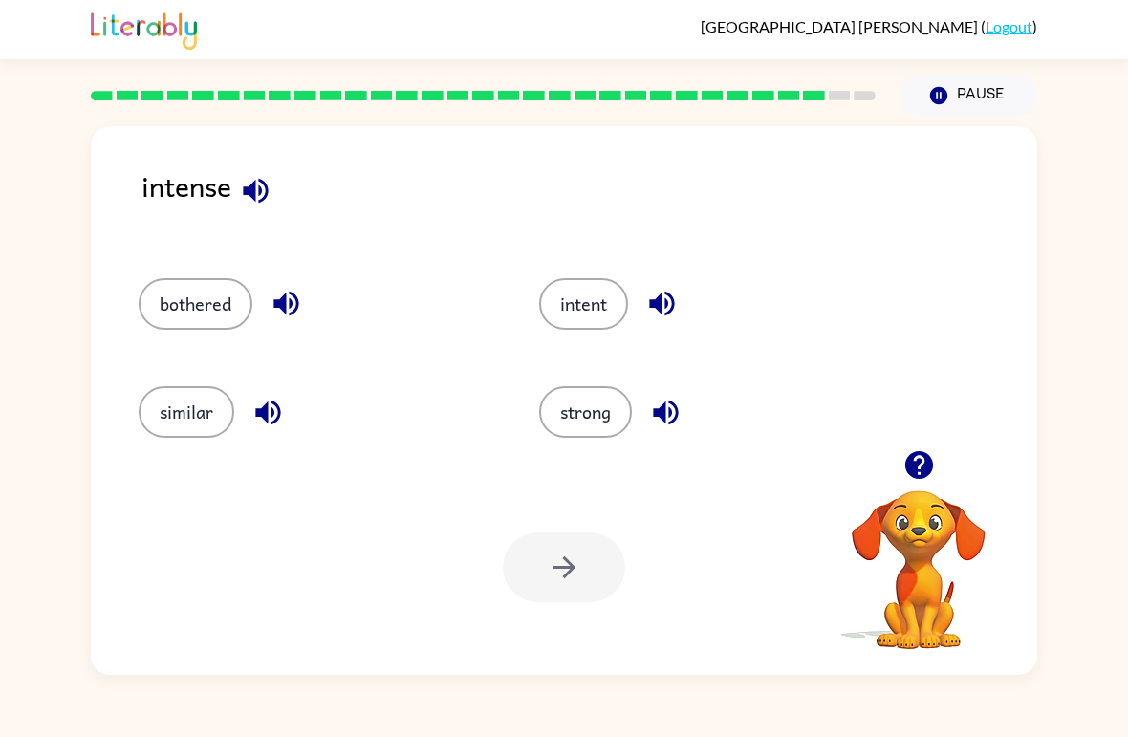
click at [582, 453] on div "strong" at bounding box center [703, 404] width 400 height 108
click at [173, 409] on button "similar" at bounding box center [187, 412] width 96 height 52
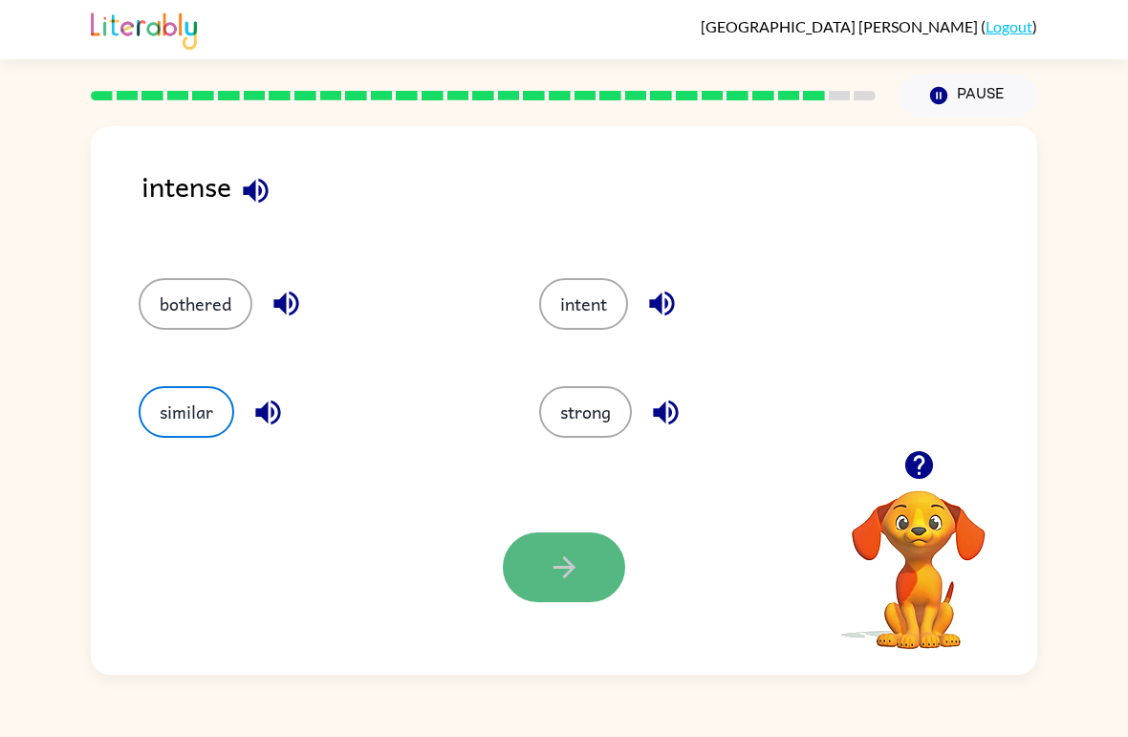
click at [582, 592] on button "button" at bounding box center [564, 567] width 122 height 70
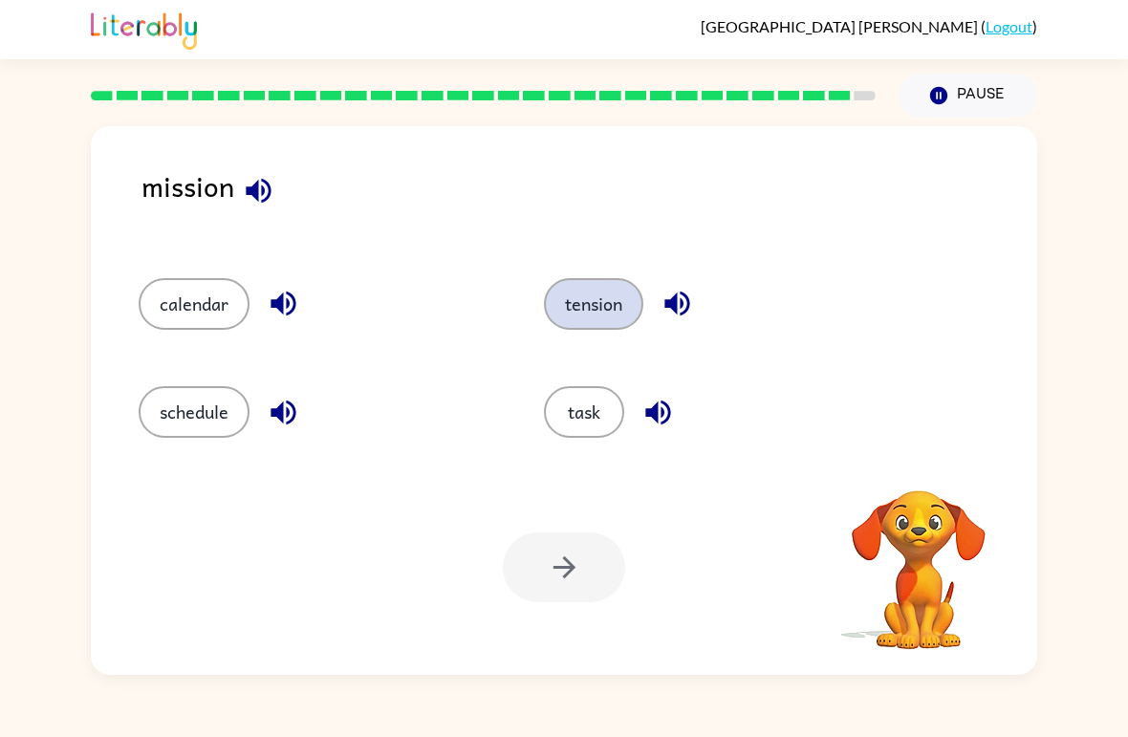
click at [556, 315] on button "tension" at bounding box center [593, 304] width 99 height 52
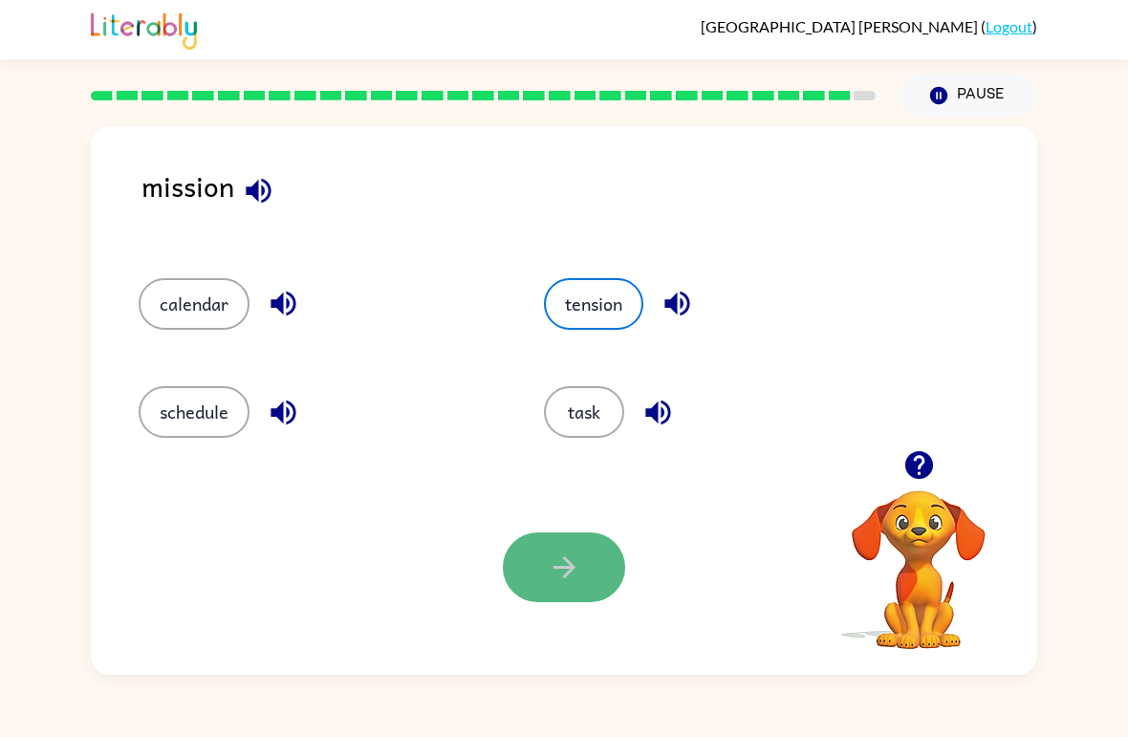
click at [583, 546] on button "button" at bounding box center [564, 567] width 122 height 70
